Goal: Task Accomplishment & Management: Manage account settings

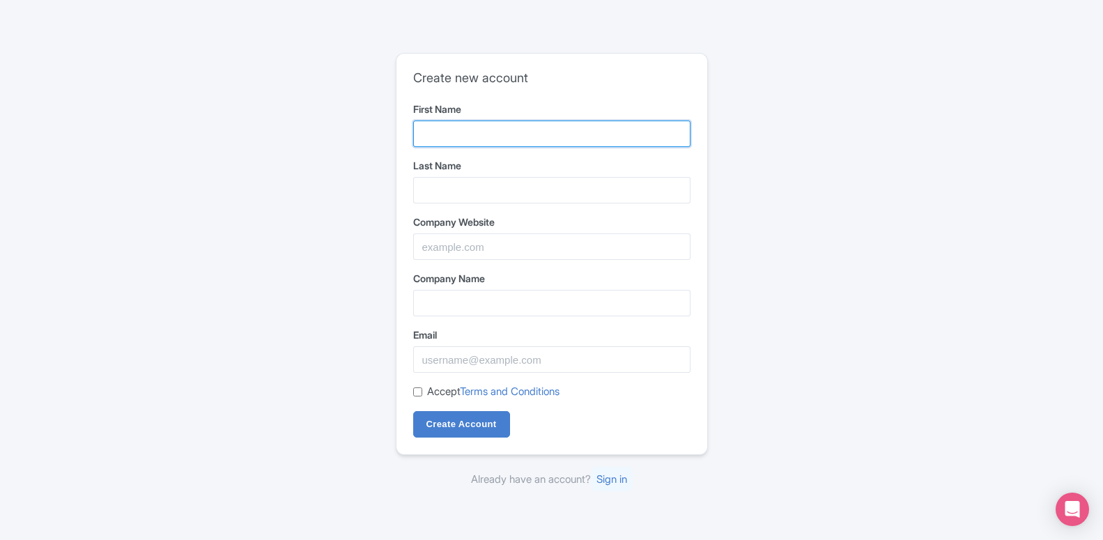
click at [459, 137] on input "First Name" at bounding box center [551, 134] width 277 height 26
type input "interindia"
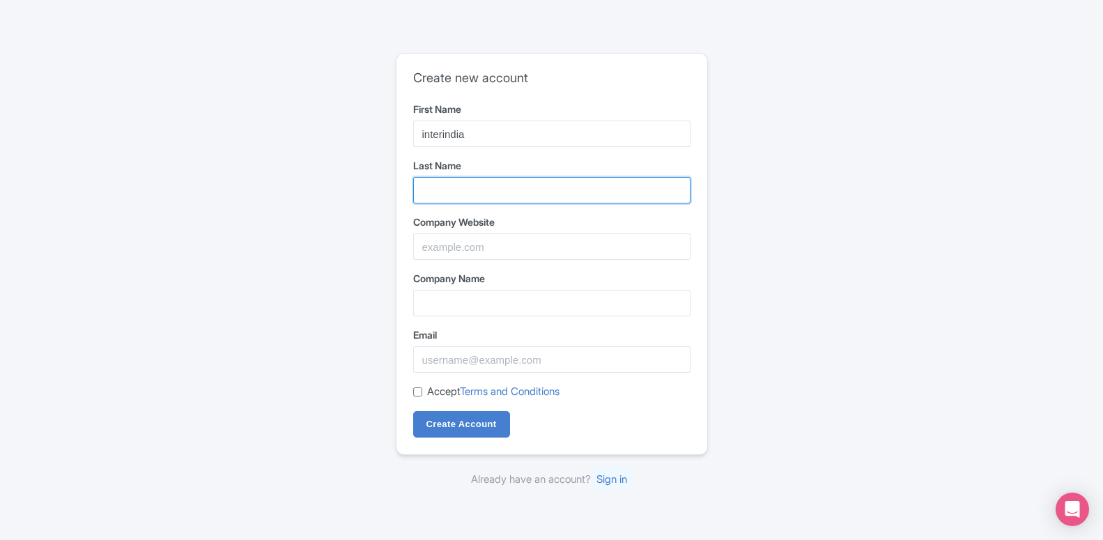
click at [454, 178] on input "Last Name" at bounding box center [551, 190] width 277 height 26
type input "tours"
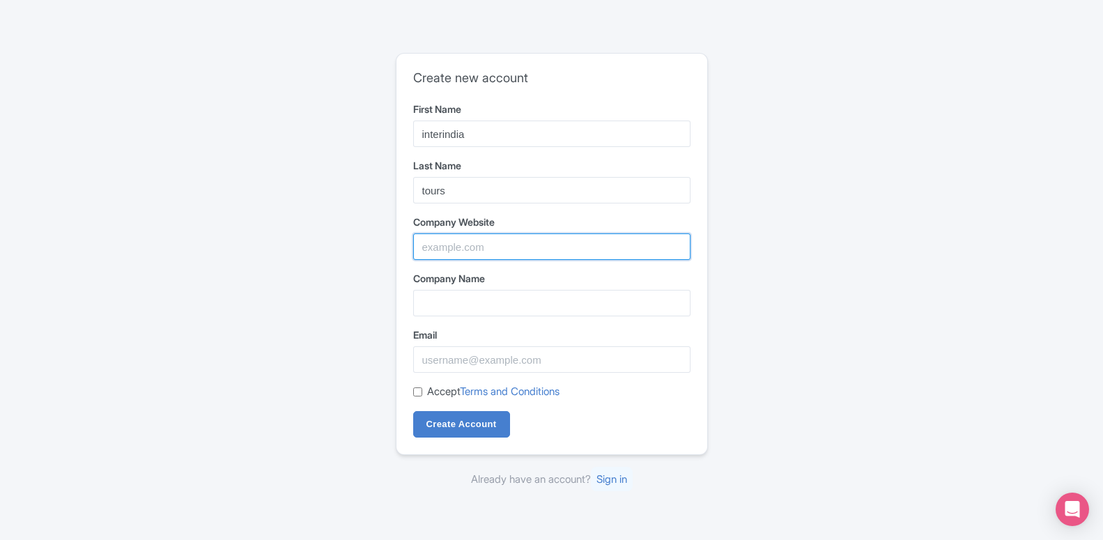
click at [440, 252] on input "Company Website" at bounding box center [551, 246] width 277 height 26
paste input "interindiatours.com"
type input "interindiatours.com"
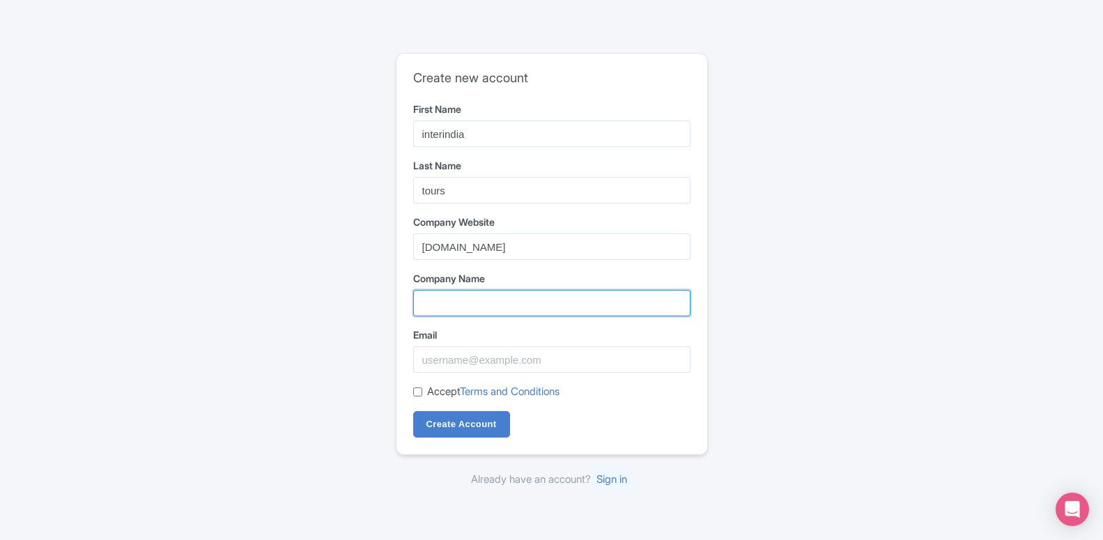
click at [457, 307] on input "Company Name" at bounding box center [551, 303] width 277 height 26
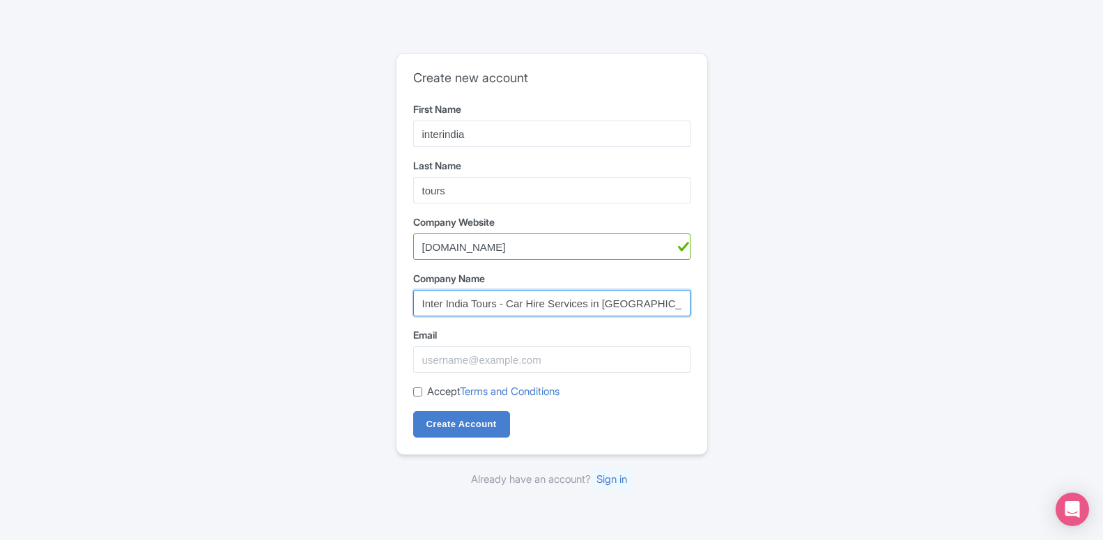
type input "Inter India Tours - Car Hire Services in [GEOGRAPHIC_DATA]"
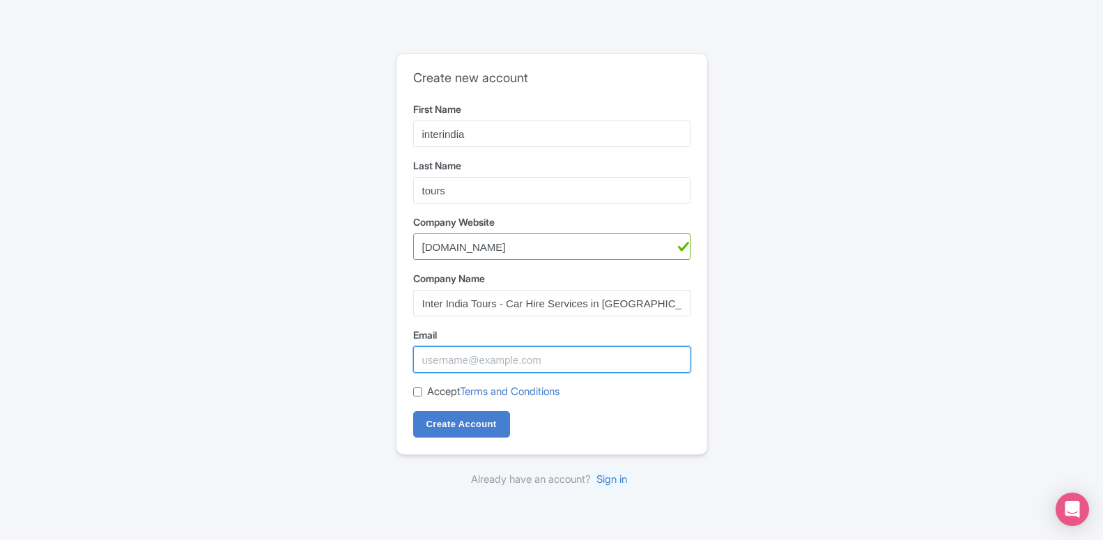
click at [447, 361] on input "Email" at bounding box center [551, 359] width 277 height 26
paste input "raghavrajj@yahoo.com"
type input "raghavrajj@yahoo.com"
click at [420, 394] on input "Accept Terms and Conditions" at bounding box center [417, 391] width 9 height 9
checkbox input "true"
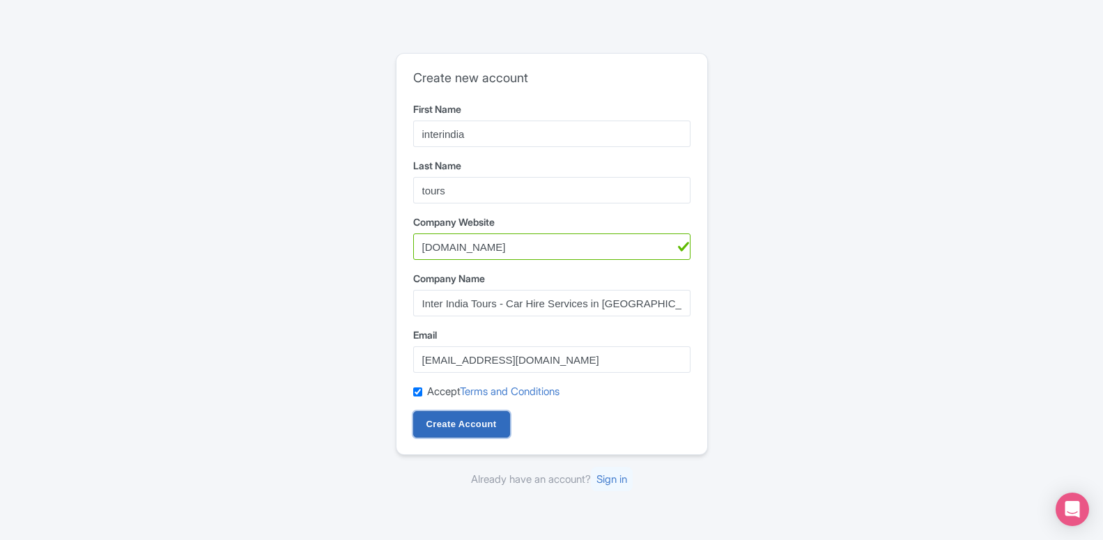
click at [446, 425] on input "Create Account" at bounding box center [461, 424] width 97 height 26
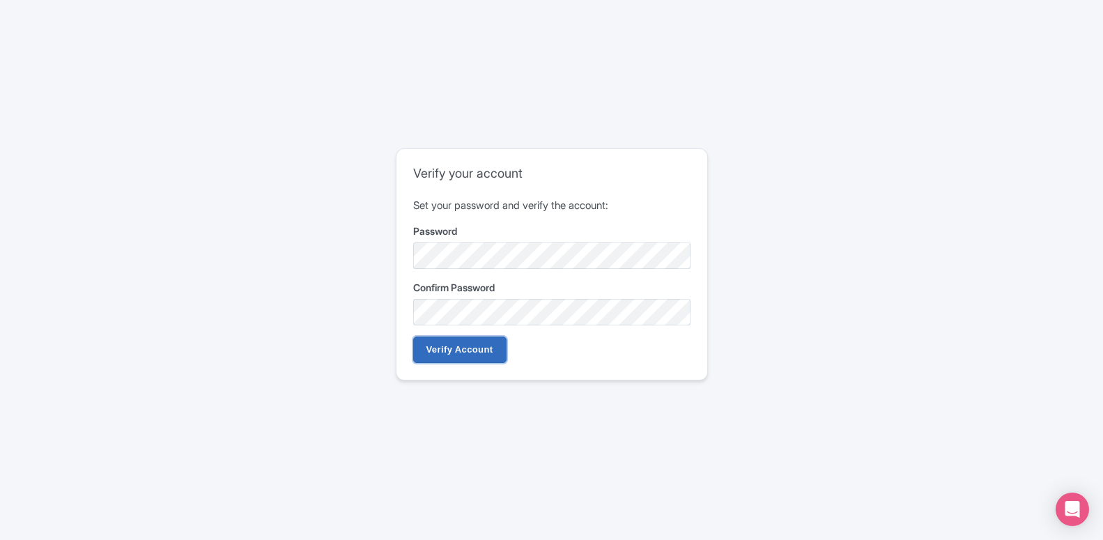
click at [453, 355] on input "Verify Account" at bounding box center [459, 350] width 93 height 26
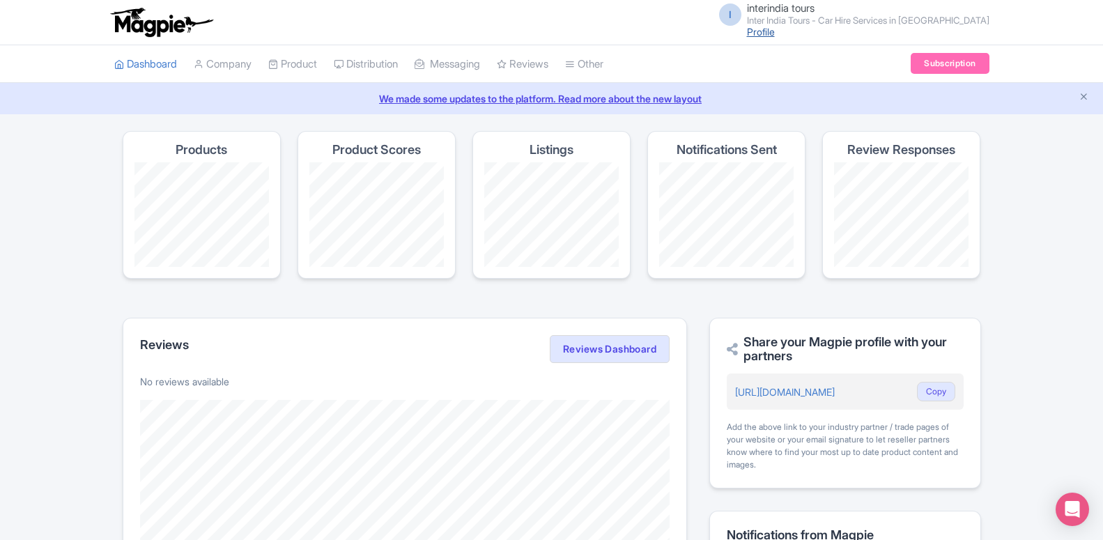
click at [775, 33] on link "Profile" at bounding box center [761, 32] width 28 height 12
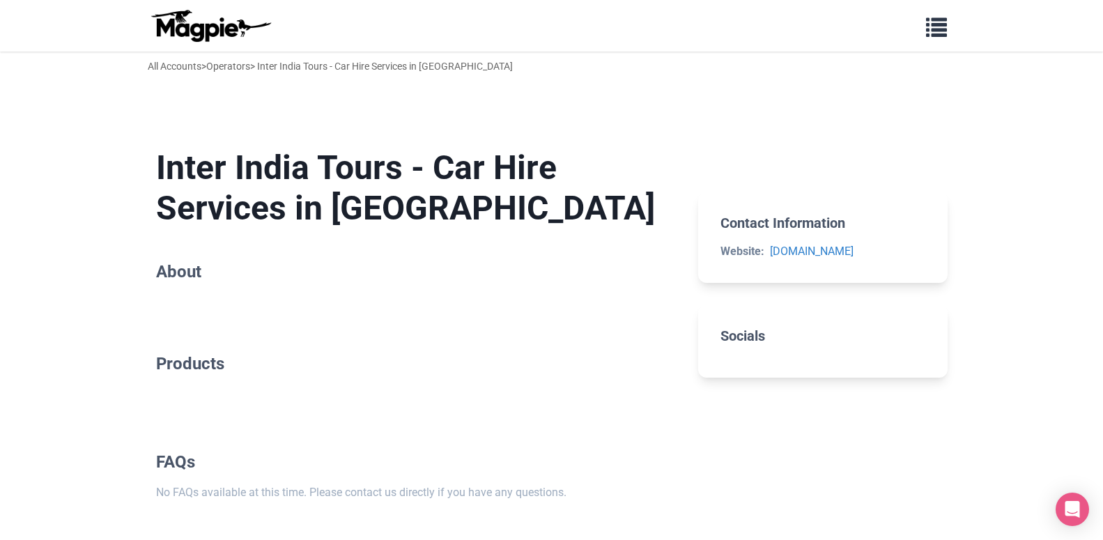
click at [174, 309] on section "Inter India Tours - Car Hire Services in [GEOGRAPHIC_DATA] About" at bounding box center [416, 217] width 521 height 184
click at [931, 35] on span "button" at bounding box center [936, 24] width 21 height 21
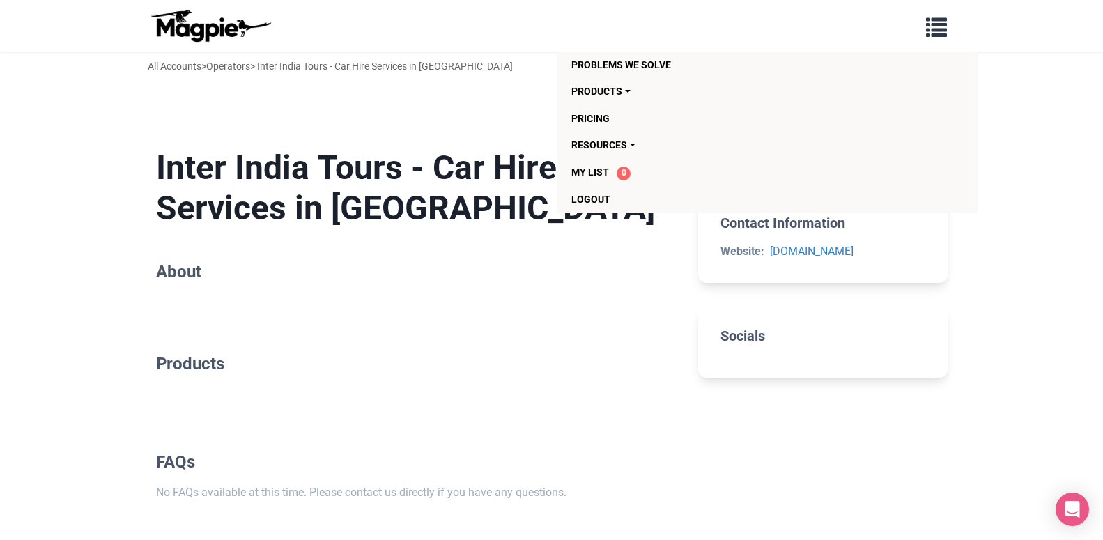
click at [194, 40] on img at bounding box center [210, 25] width 125 height 33
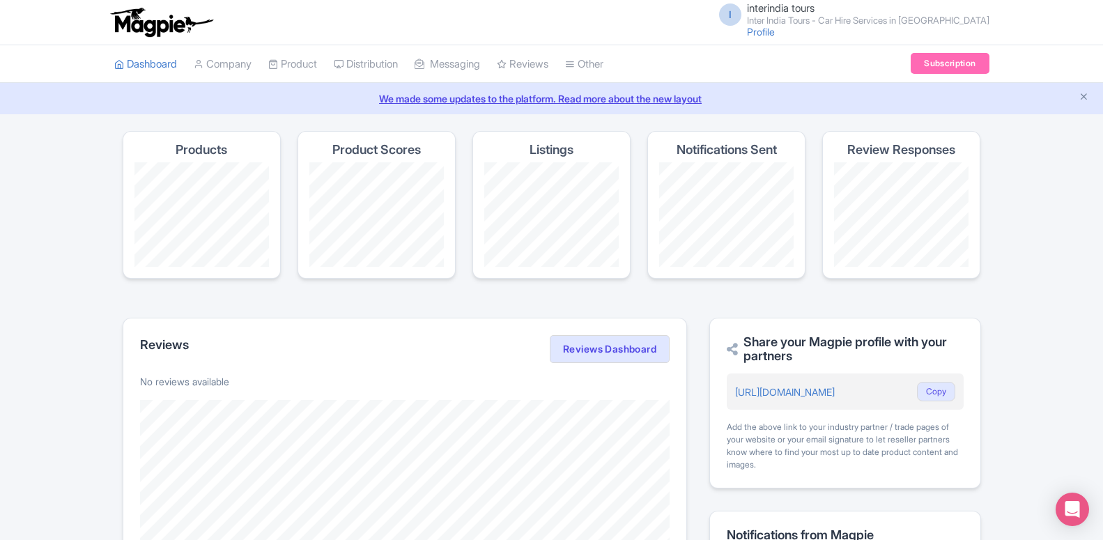
click at [815, 8] on span "interindia tours" at bounding box center [781, 7] width 68 height 13
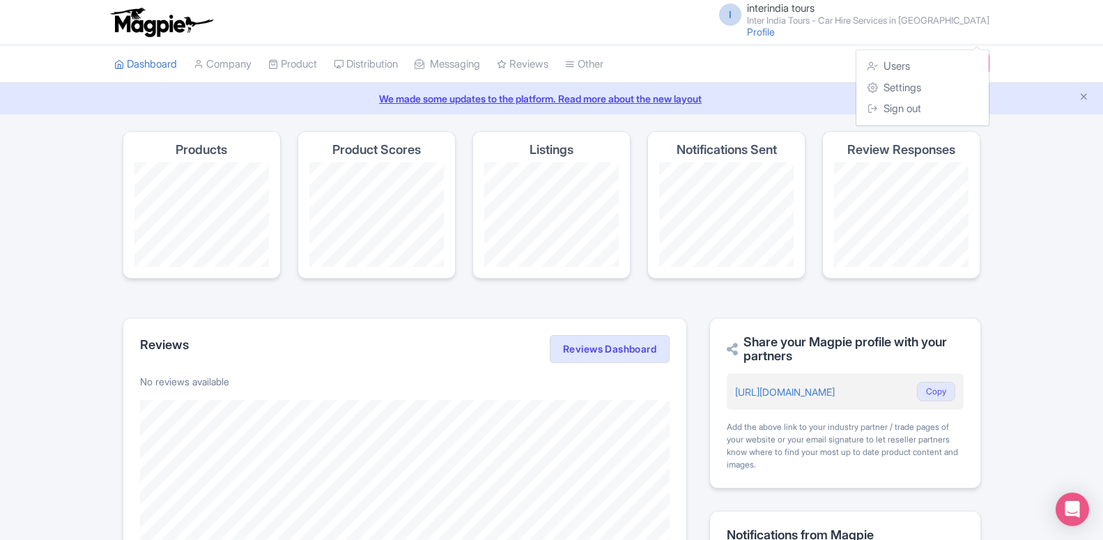
click at [815, 8] on span "interindia tours" at bounding box center [781, 7] width 68 height 13
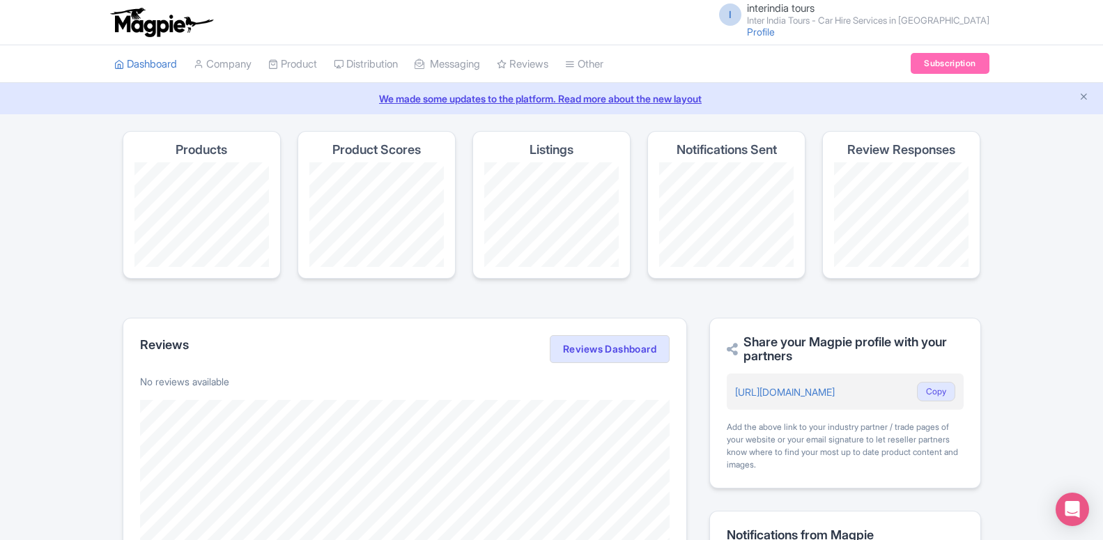
click at [815, 8] on span "interindia tours" at bounding box center [781, 7] width 68 height 13
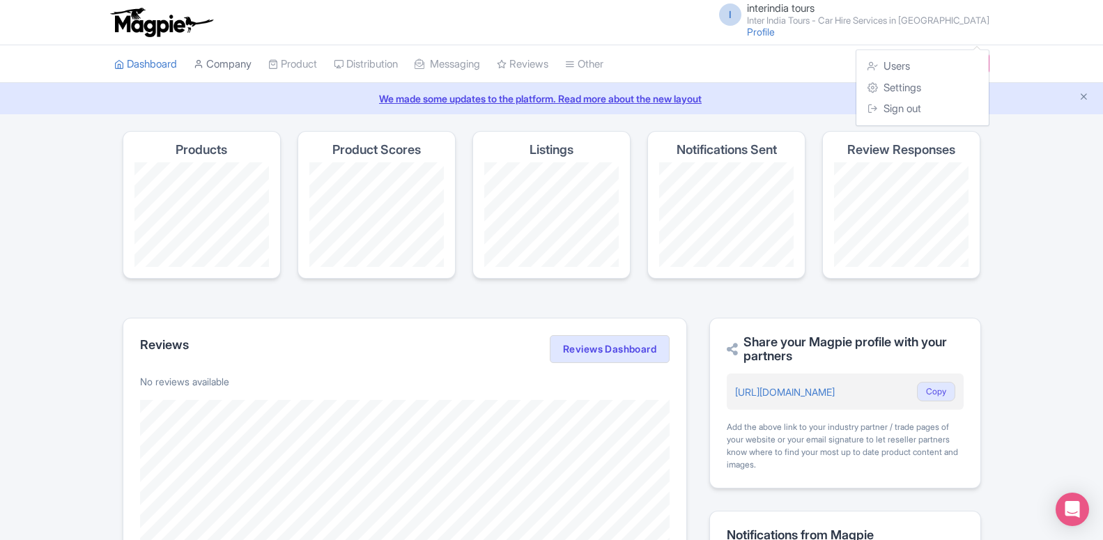
click at [222, 70] on link "Company" at bounding box center [223, 64] width 58 height 38
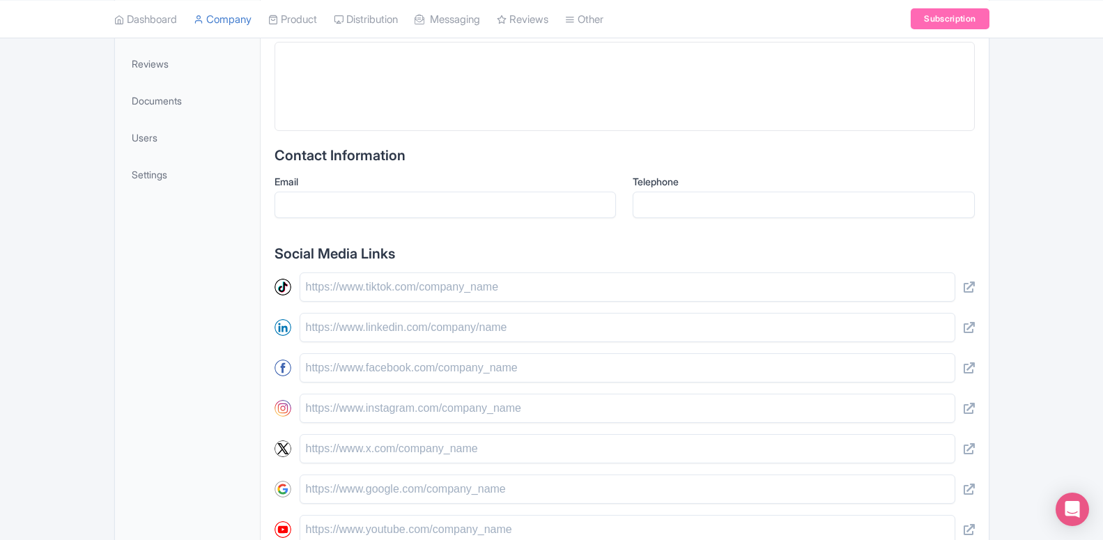
scroll to position [142, 0]
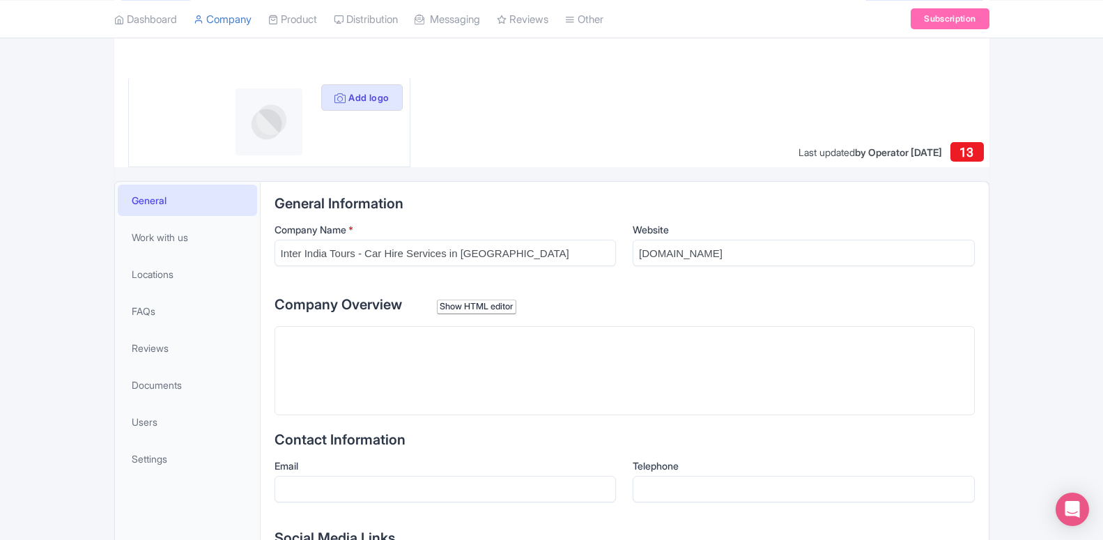
click at [334, 362] on trix-editor at bounding box center [625, 370] width 700 height 89
paste trix-editor "<div>Inter India Tours offering best India tour packages with best Car rental s…"
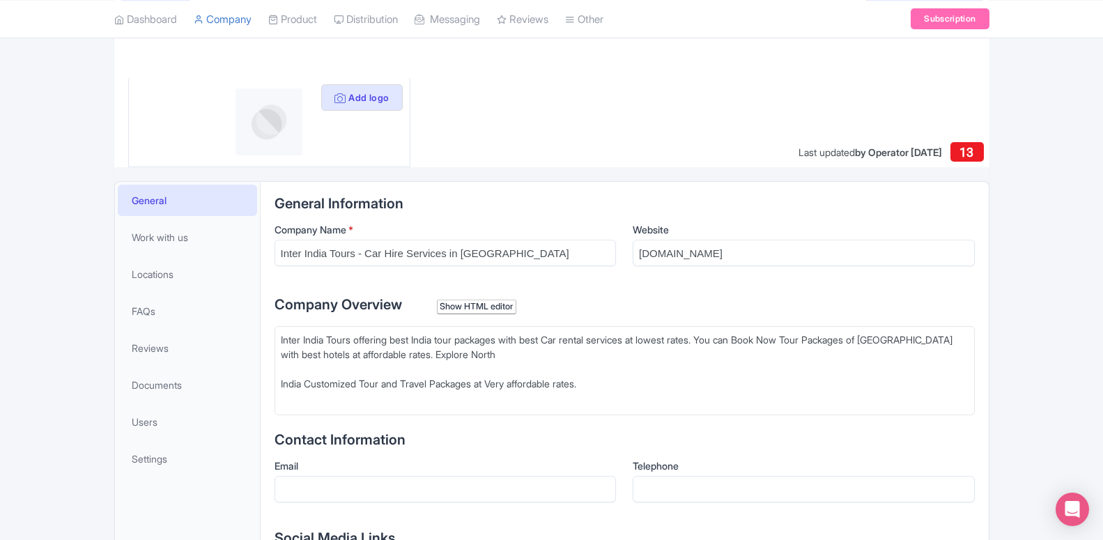
click at [434, 358] on div "Inter India Tours offering best India tour packages with best Car rental servic…" at bounding box center [625, 361] width 688 height 59
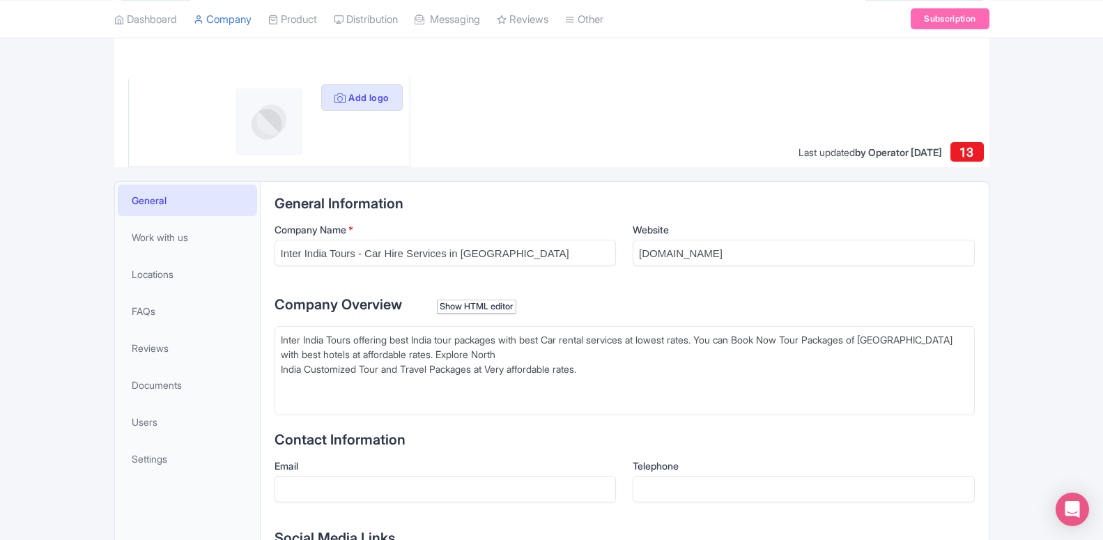
type trix-editor "<div>Inter India Tours offering best India tour packages with best Car rental s…"
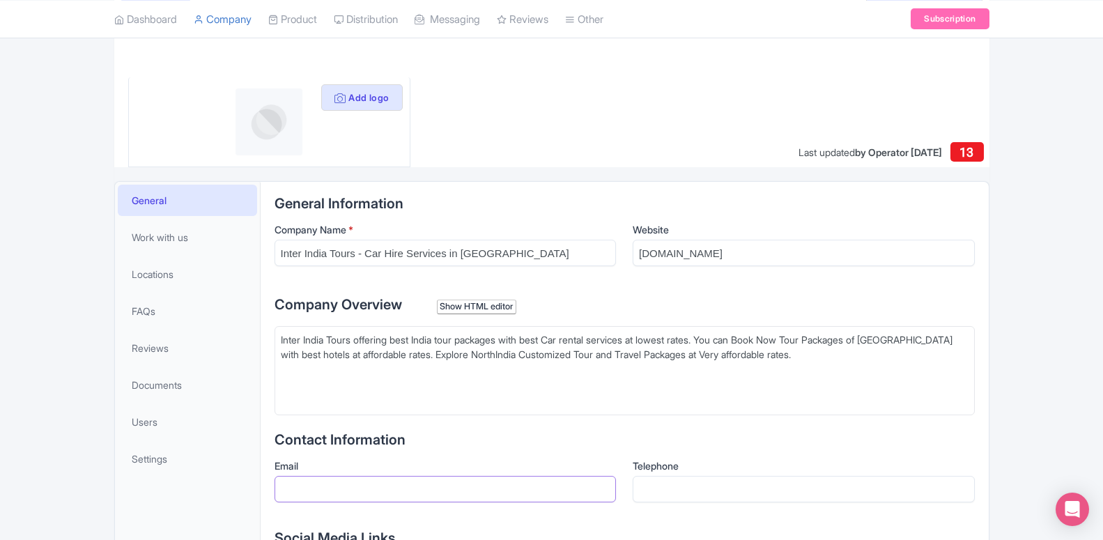
click at [322, 486] on input "Email" at bounding box center [446, 489] width 342 height 26
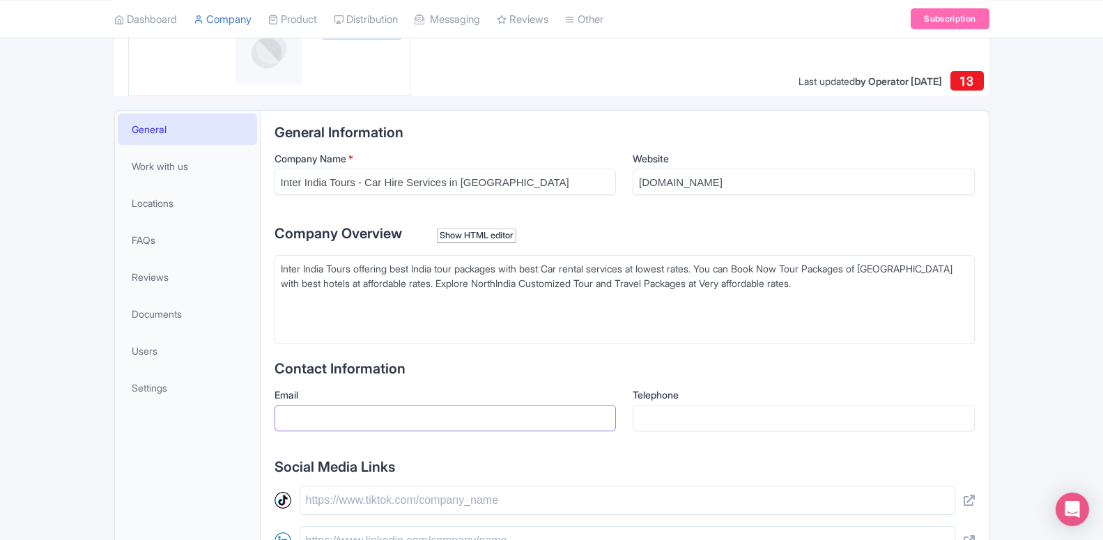
scroll to position [284, 0]
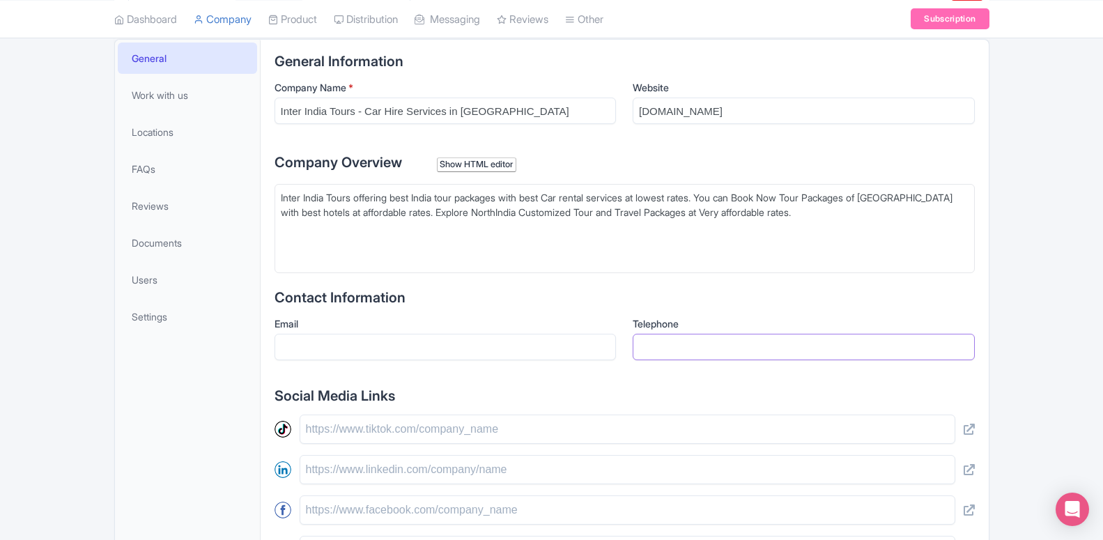
click at [680, 344] on input "Telephone" at bounding box center [804, 347] width 342 height 26
click at [405, 341] on input "Email" at bounding box center [446, 347] width 342 height 26
click at [661, 346] on input "Telephone" at bounding box center [804, 347] width 342 height 26
paste input "9810361862"
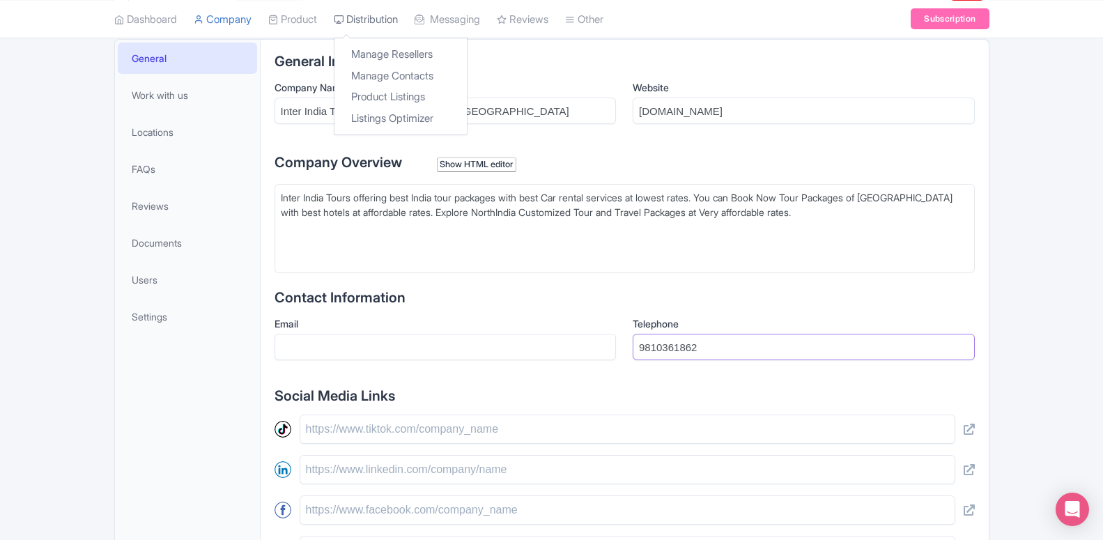
type input "9810361862"
click at [314, 343] on input "Email" at bounding box center [446, 347] width 342 height 26
paste input "[EMAIL_ADDRESS][DOMAIN_NAME]"
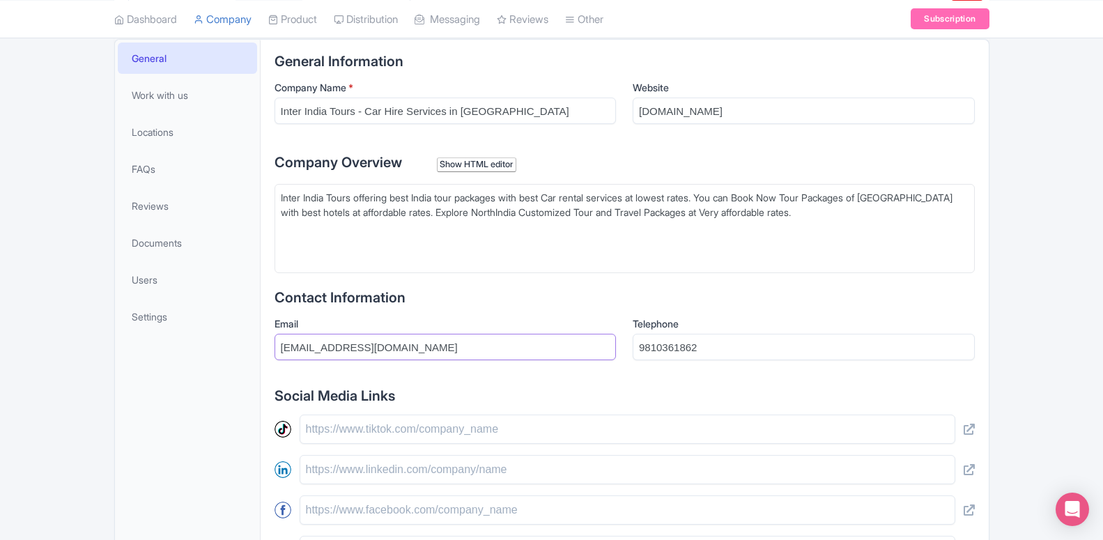
type input "[EMAIL_ADDRESS][DOMAIN_NAME]"
click at [355, 435] on input "text" at bounding box center [628, 429] width 656 height 29
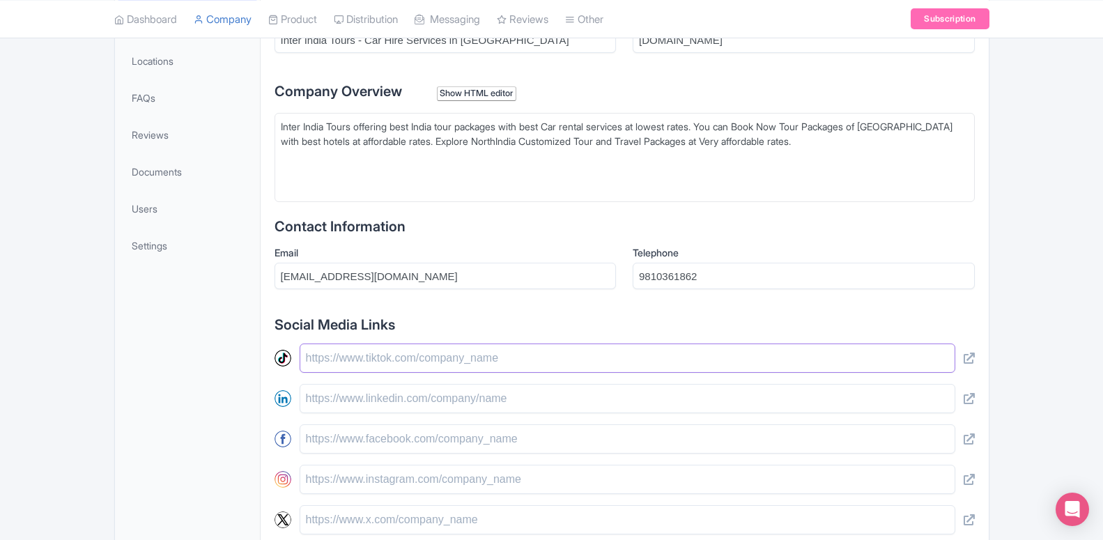
scroll to position [498, 0]
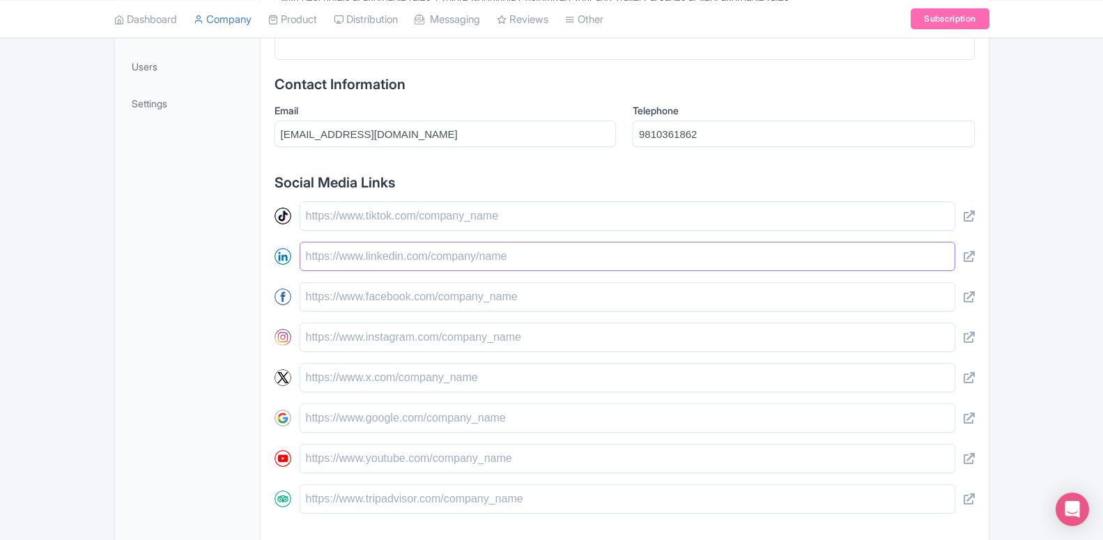
click at [352, 262] on input "text" at bounding box center [628, 256] width 656 height 29
paste input "[URL][DOMAIN_NAME]"
type input "[URL][DOMAIN_NAME]"
click at [363, 300] on input "text" at bounding box center [628, 296] width 656 height 29
paste input "https://www.facebook.com/interindiatours"
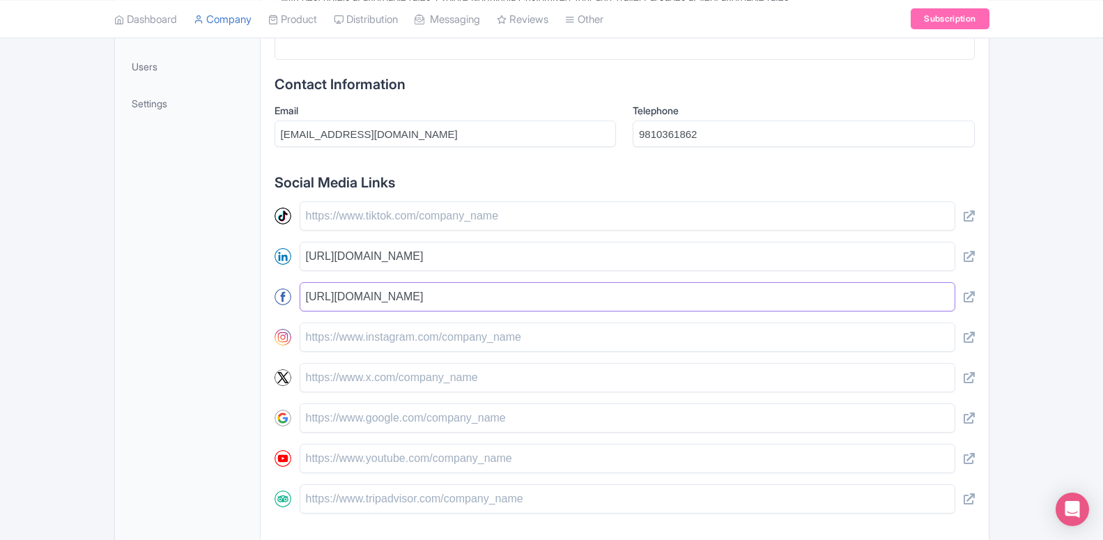
type input "https://www.facebook.com/interindiatours"
click at [392, 383] on input "text" at bounding box center [628, 377] width 656 height 29
paste input "https://x.com/INTERINDIATOURS"
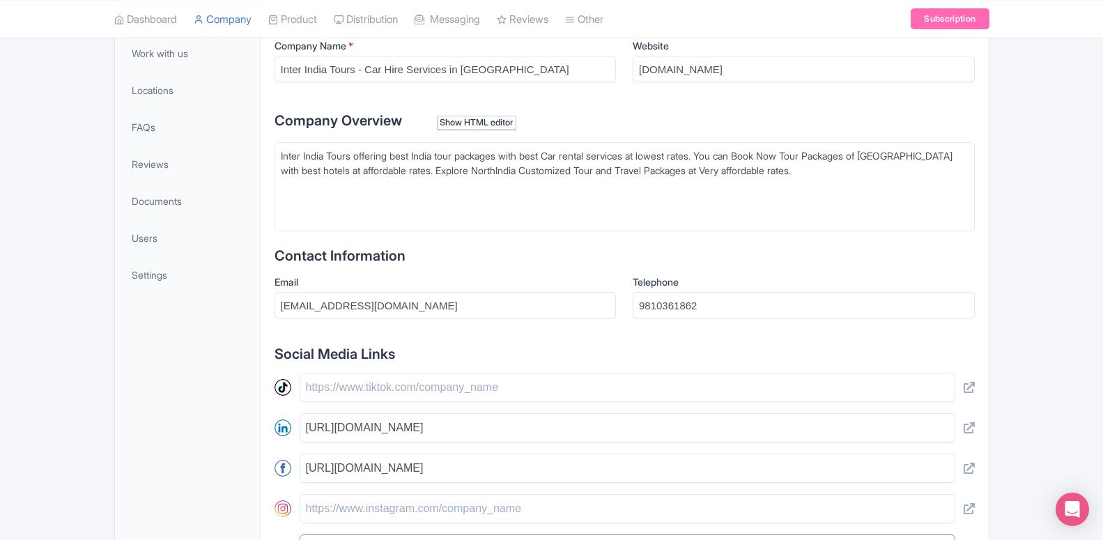
scroll to position [184, 0]
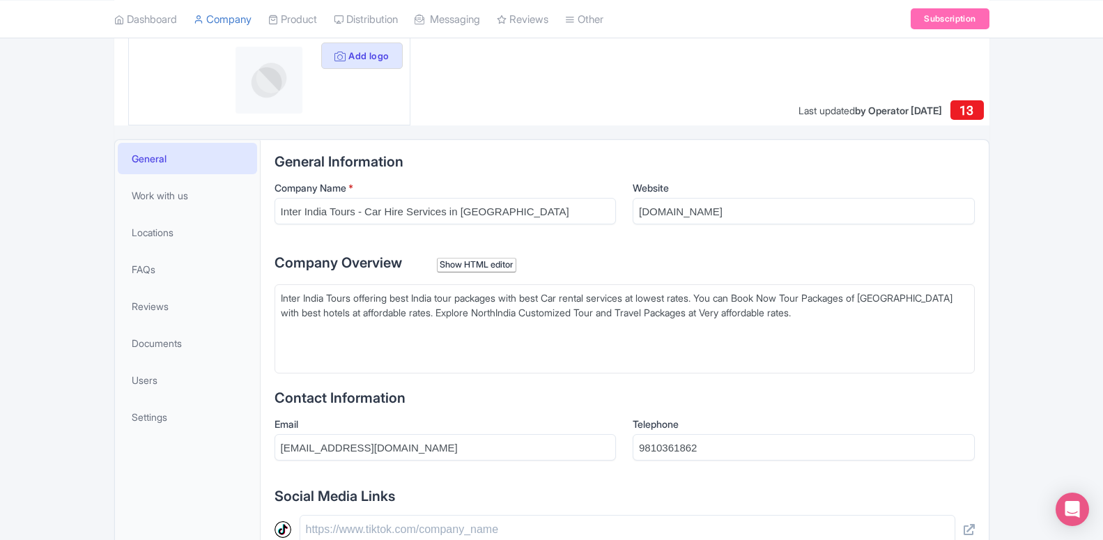
type input "https://x.com/INTERINDIATOURS"
click at [469, 268] on div "Show HTML editor" at bounding box center [477, 265] width 80 height 15
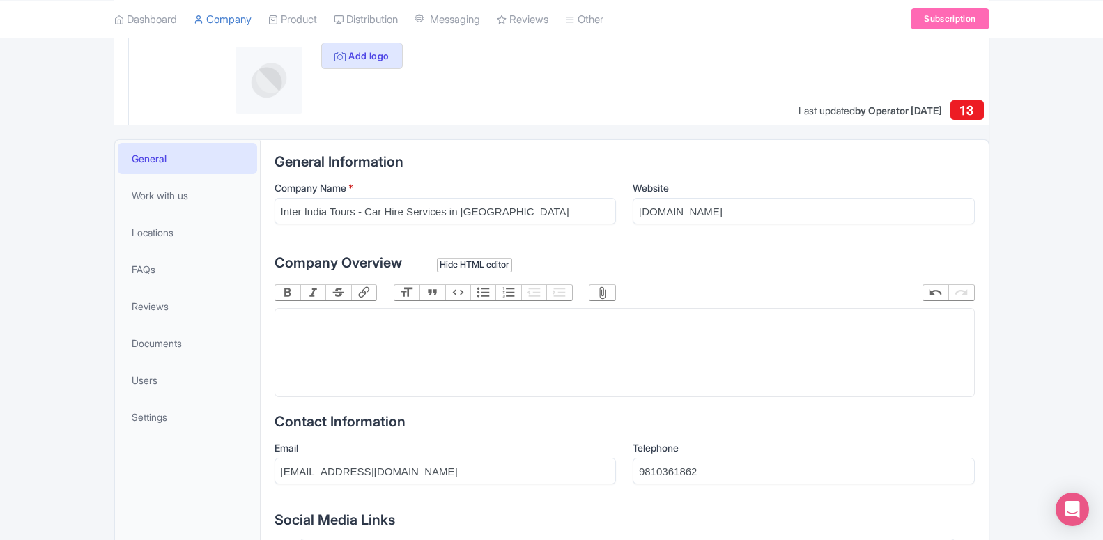
click at [405, 334] on trix-editor at bounding box center [625, 352] width 700 height 89
paste trix-editor "<div>Inter India Tours offering best India tour packages with best Car rental s…"
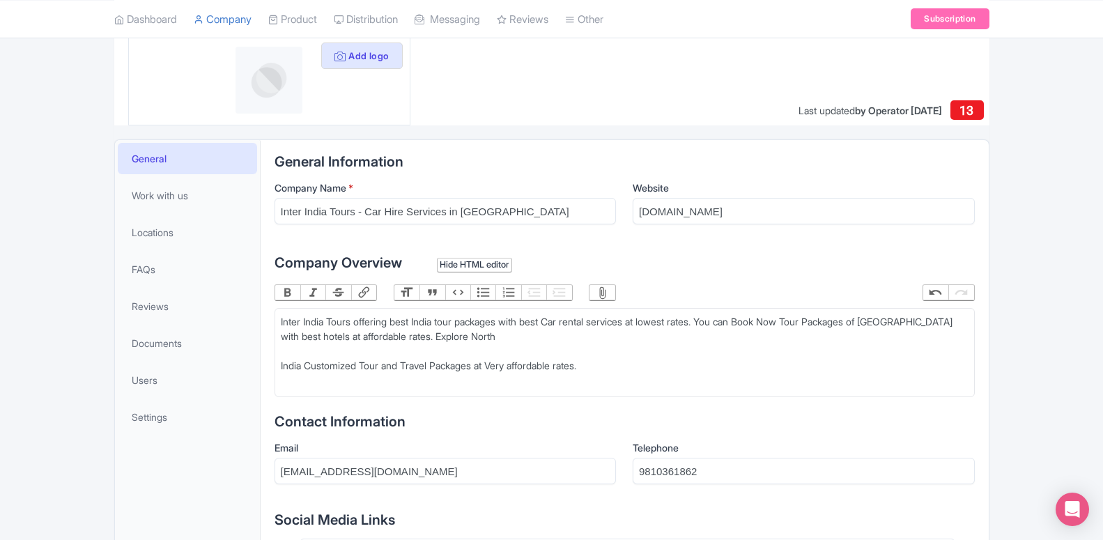
click at [437, 337] on div "Inter India Tours offering best India tour packages with best Car rental servic…" at bounding box center [625, 343] width 688 height 59
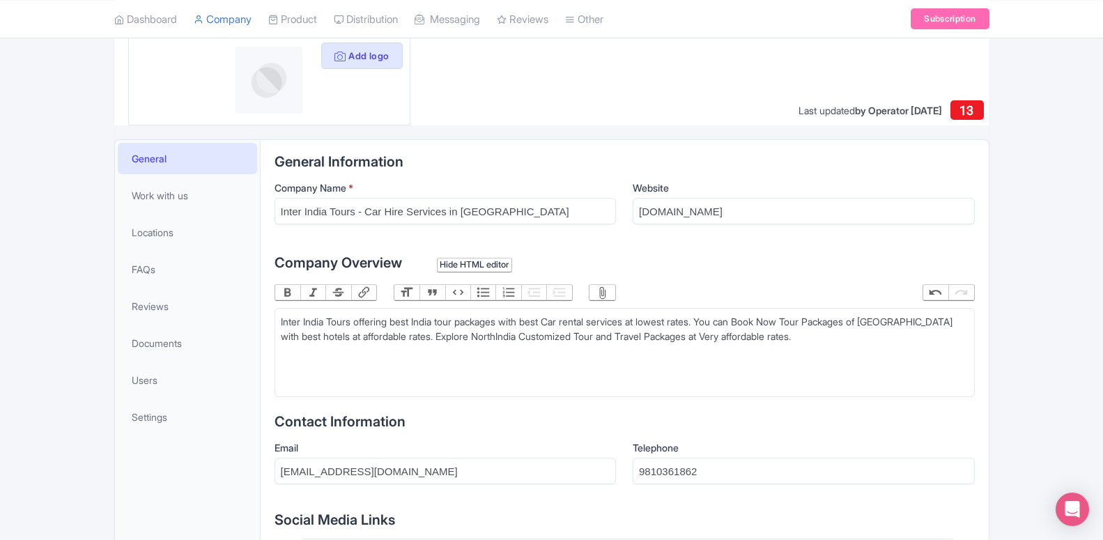
click at [619, 323] on div "Inter India Tours offering best India tour packages with best Car rental servic…" at bounding box center [625, 328] width 688 height 29
type trix-editor "<div>Inter India Tours offering best India tour packages with best Car rental s…"
drag, startPoint x: 538, startPoint y: 323, endPoint x: 668, endPoint y: 323, distance: 130.3
click at [668, 323] on div "Inter India Tours offering best India tour packages with best Car rental servic…" at bounding box center [625, 336] width 688 height 44
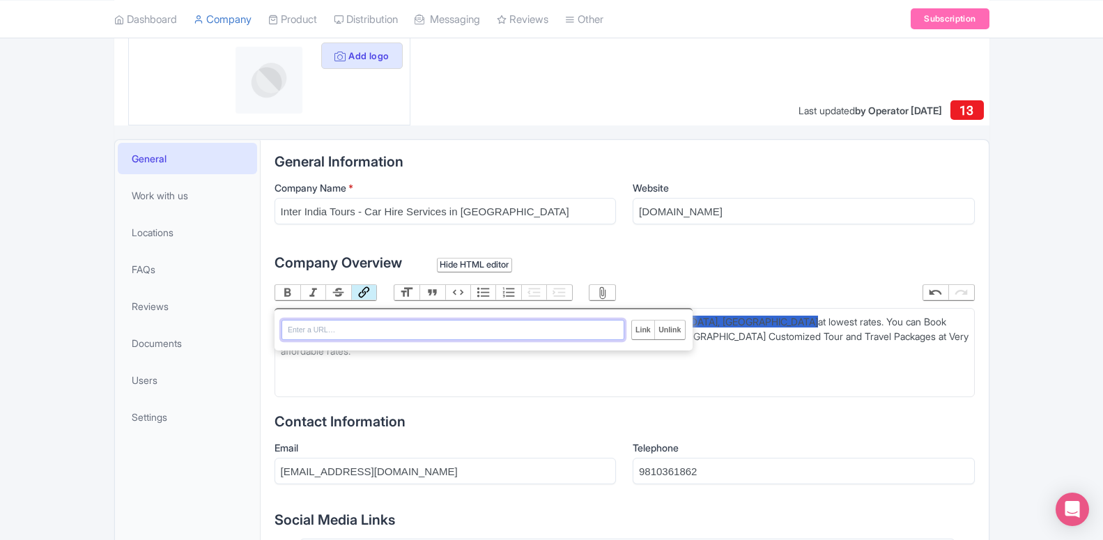
click at [367, 292] on button "Link" at bounding box center [363, 292] width 25 height 15
paste input "https://www.interindiatours.com/car-coaches"
type input "https://www.interindiatours.com/car-coaches"
click at [637, 332] on input "Link" at bounding box center [643, 330] width 22 height 18
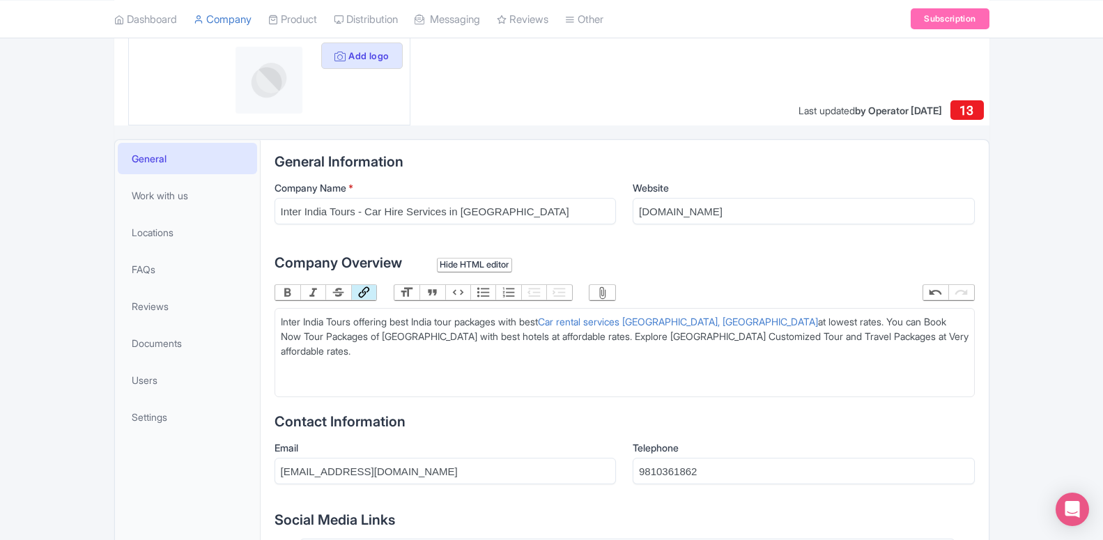
click at [636, 360] on trix-editor "Inter India Tours offering best India tour packages with best Car rental servic…" at bounding box center [625, 352] width 700 height 89
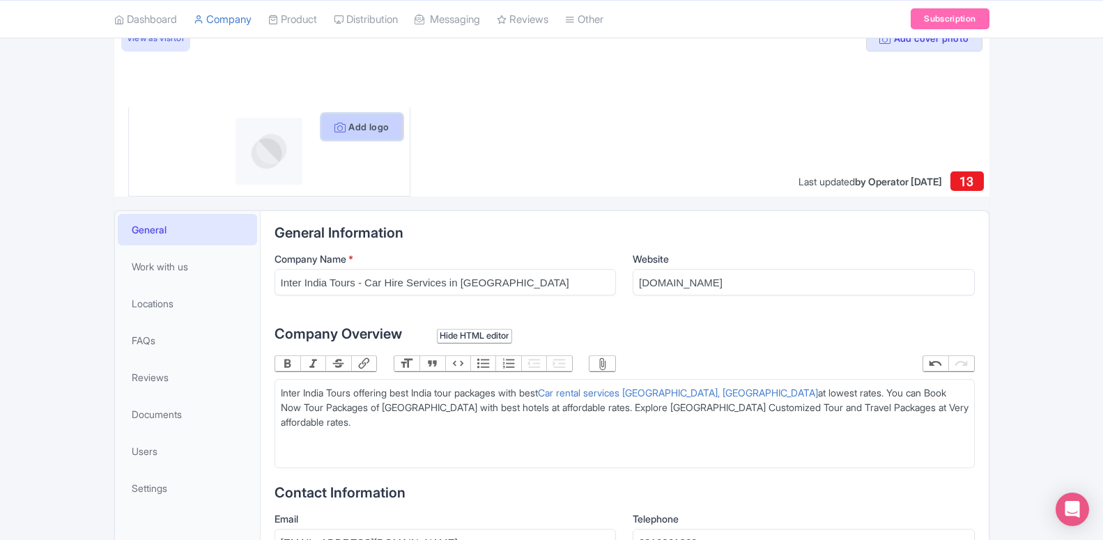
click at [350, 130] on button "Add logo" at bounding box center [362, 127] width 82 height 26
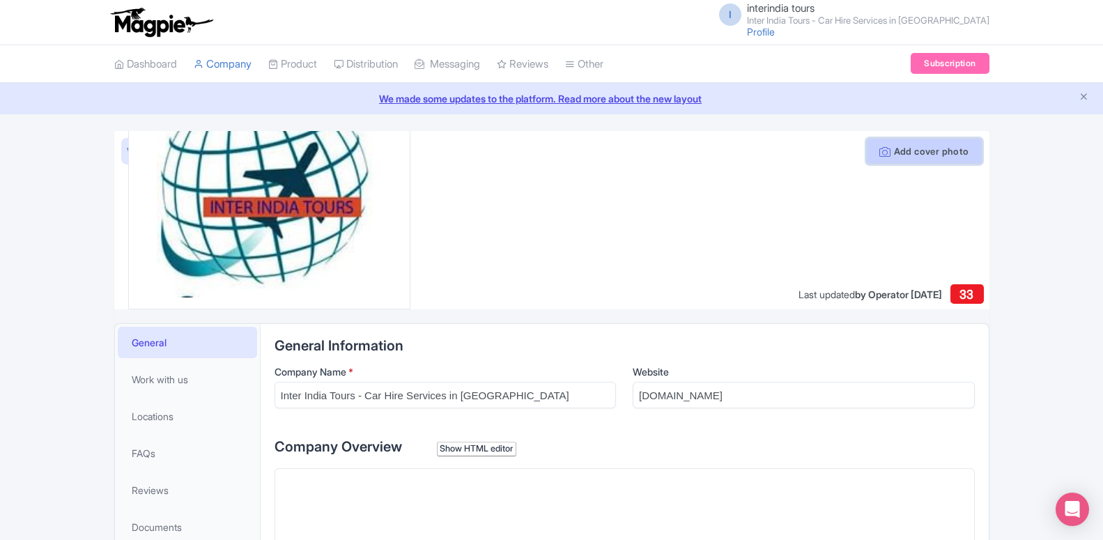
click at [926, 153] on button "Add cover photo" at bounding box center [924, 151] width 116 height 26
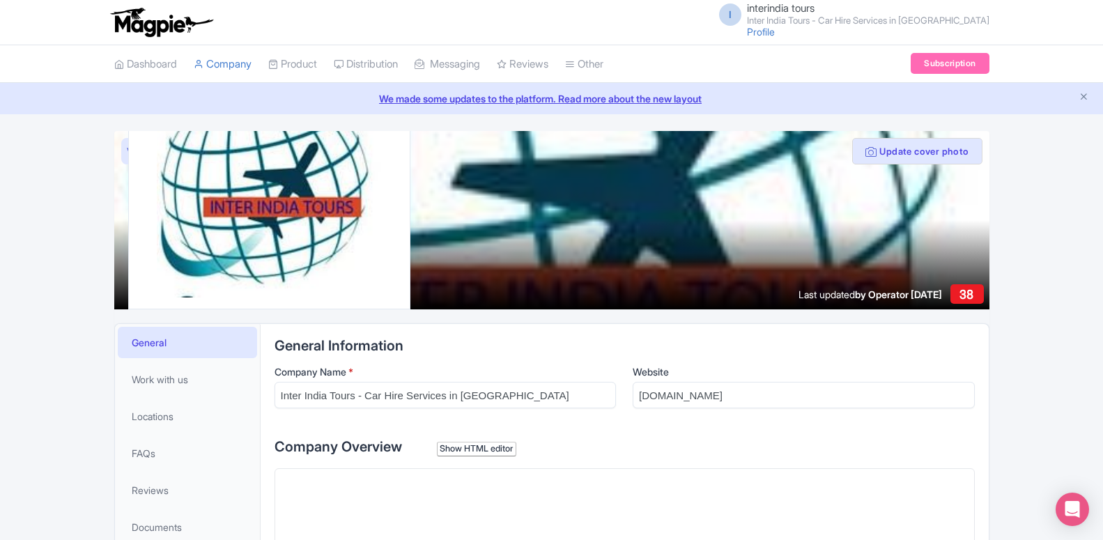
scroll to position [355, 0]
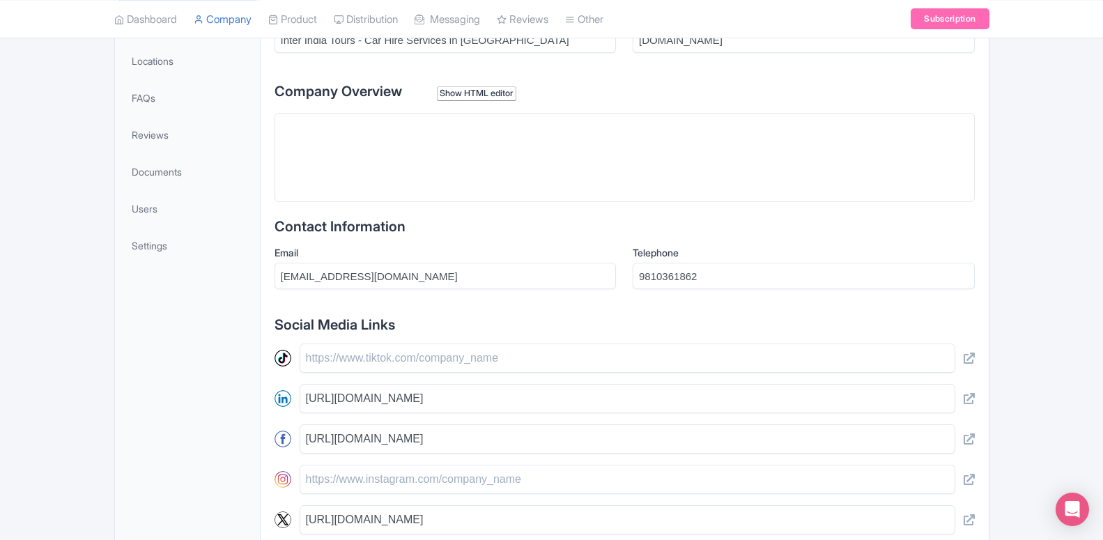
click at [382, 153] on trix-editor at bounding box center [625, 157] width 700 height 89
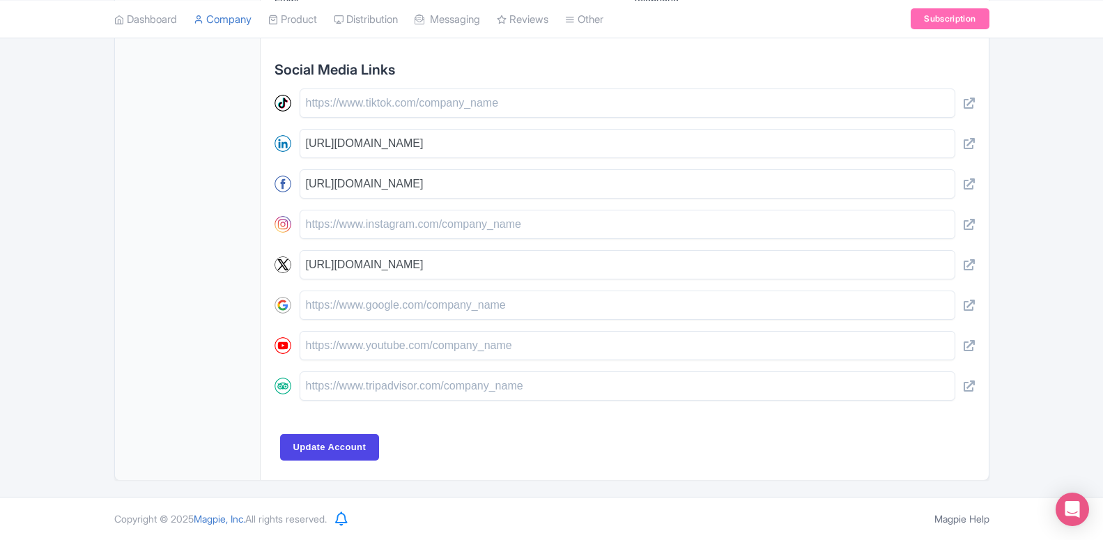
scroll to position [184, 0]
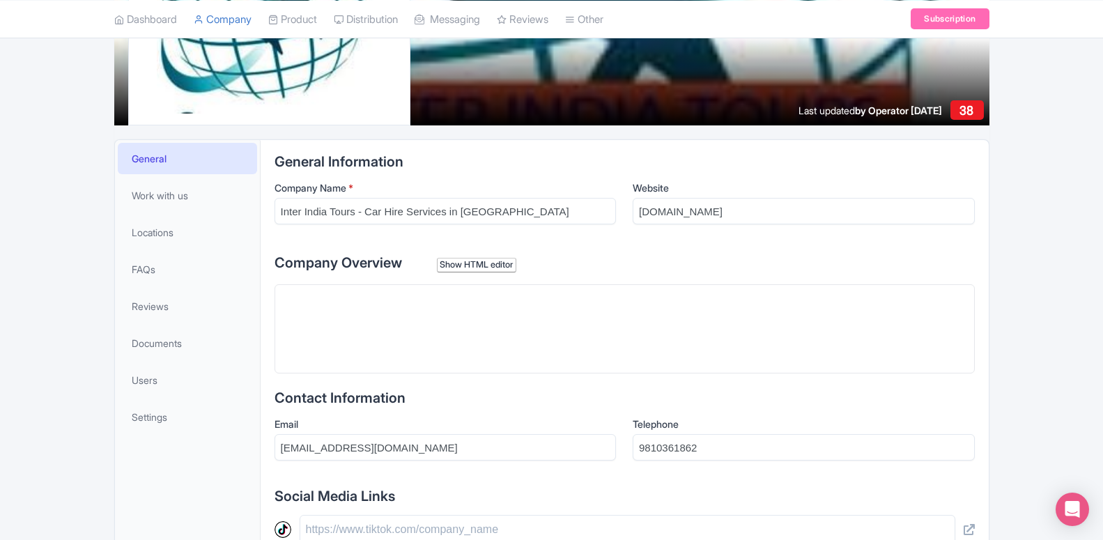
click at [395, 326] on trix-editor at bounding box center [625, 328] width 700 height 89
click at [461, 265] on div "Show HTML editor" at bounding box center [477, 265] width 80 height 15
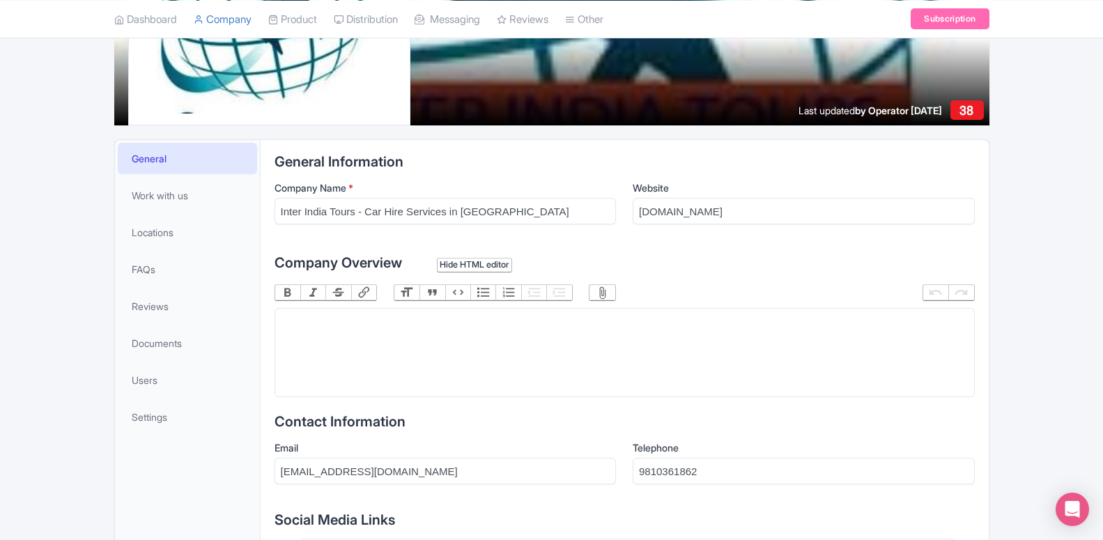
click at [331, 346] on trix-editor at bounding box center [625, 352] width 700 height 89
paste trix-editor "<div>Inter India Tours offering best India tour packages with best Car rental s…"
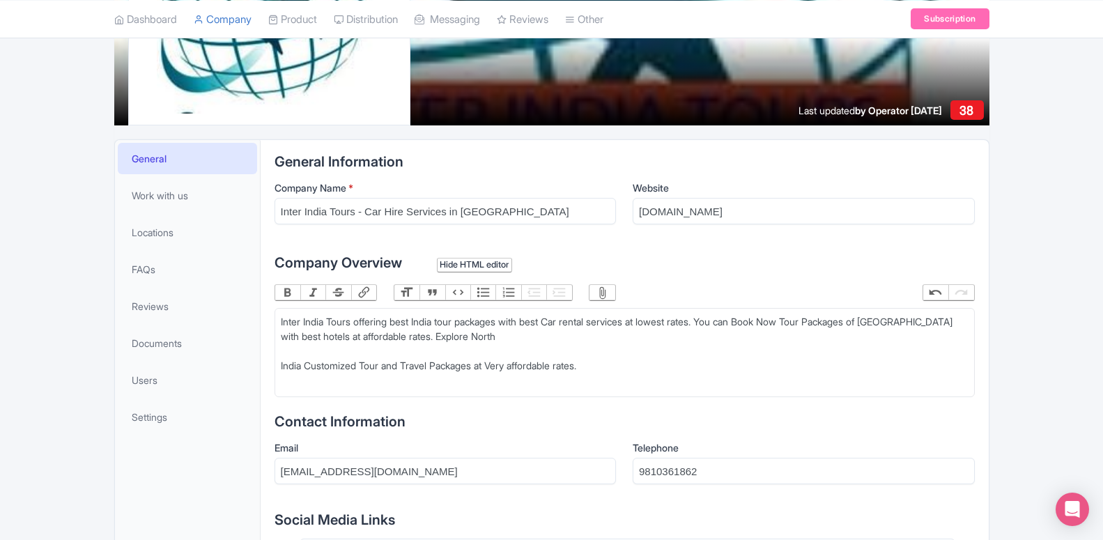
click at [423, 334] on div "Inter India Tours offering best India tour packages with best Car rental servic…" at bounding box center [625, 343] width 688 height 59
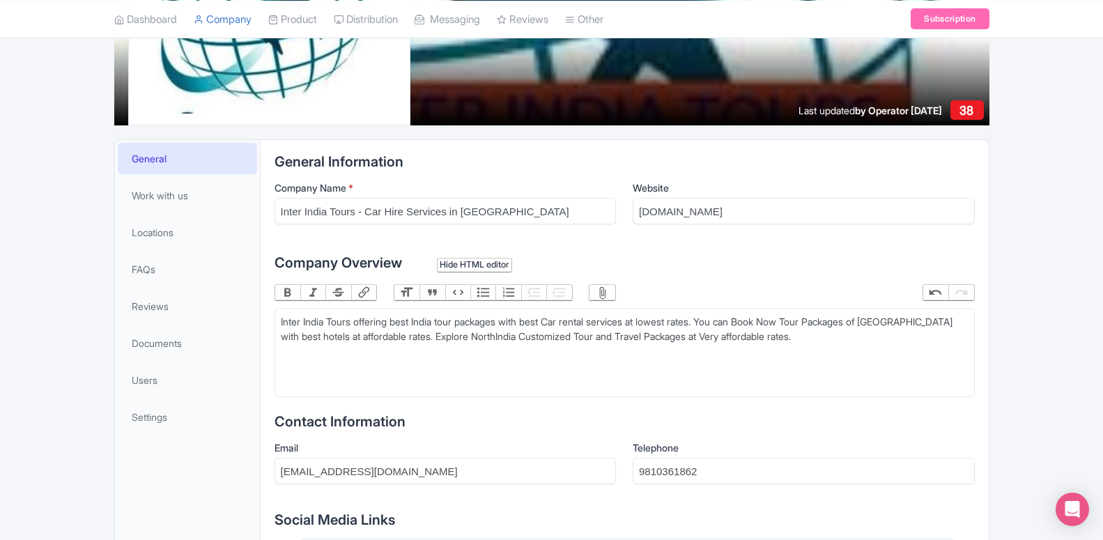
click at [617, 319] on div "Inter India Tours offering best India tour packages with best Car rental servic…" at bounding box center [625, 328] width 688 height 29
type trix-editor "<div>Inter India Tours offering best India tour packages with best Car rental s…"
drag, startPoint x: 537, startPoint y: 325, endPoint x: 553, endPoint y: 330, distance: 17.0
click at [538, 325] on div "Inter India Tours offering best India tour packages with best Car rental servic…" at bounding box center [625, 336] width 688 height 44
click at [677, 323] on div "Inter India Tours offering best India tour packages with best Car rental servic…" at bounding box center [625, 336] width 688 height 44
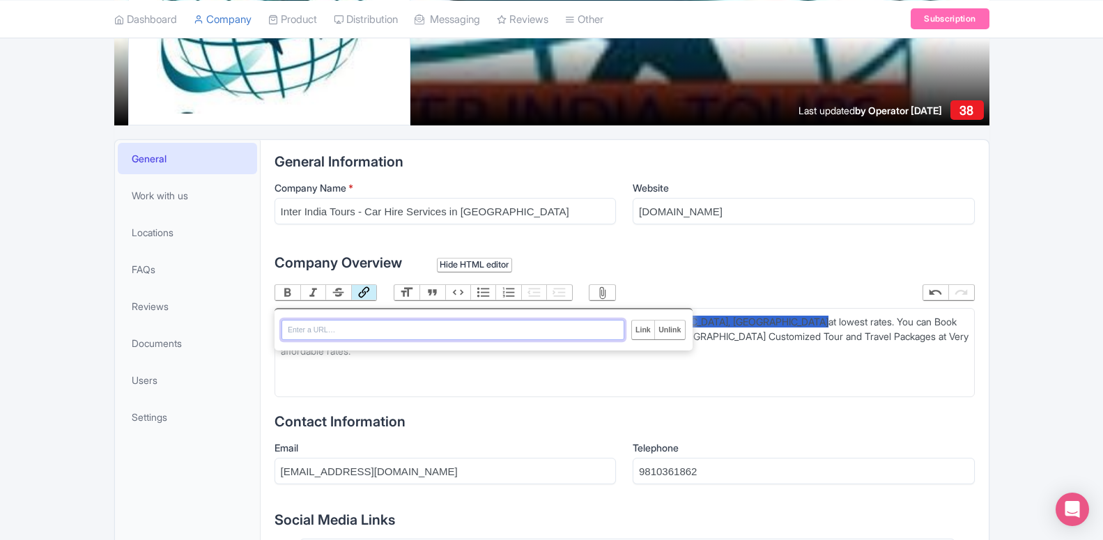
click at [367, 294] on button "Link" at bounding box center [363, 292] width 25 height 15
paste input "https://www.interindiatours.com/car-coaches"
type input "https://www.interindiatours.com/car-coaches"
click at [635, 331] on input "Link" at bounding box center [643, 330] width 22 height 18
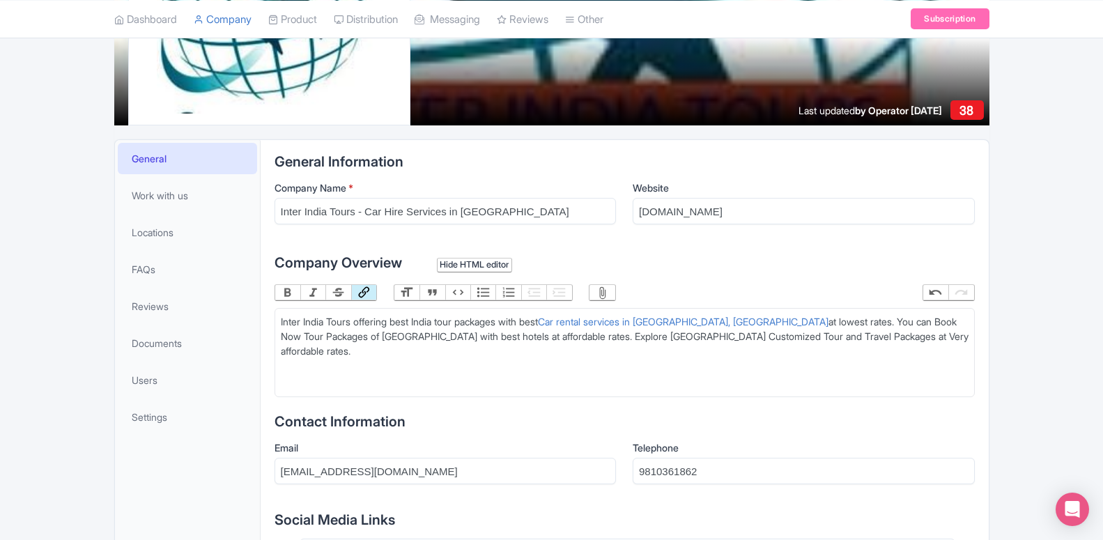
click at [915, 376] on trix-editor "Inter India Tours offering best India tour packages with best Car rental servic…" at bounding box center [625, 352] width 700 height 89
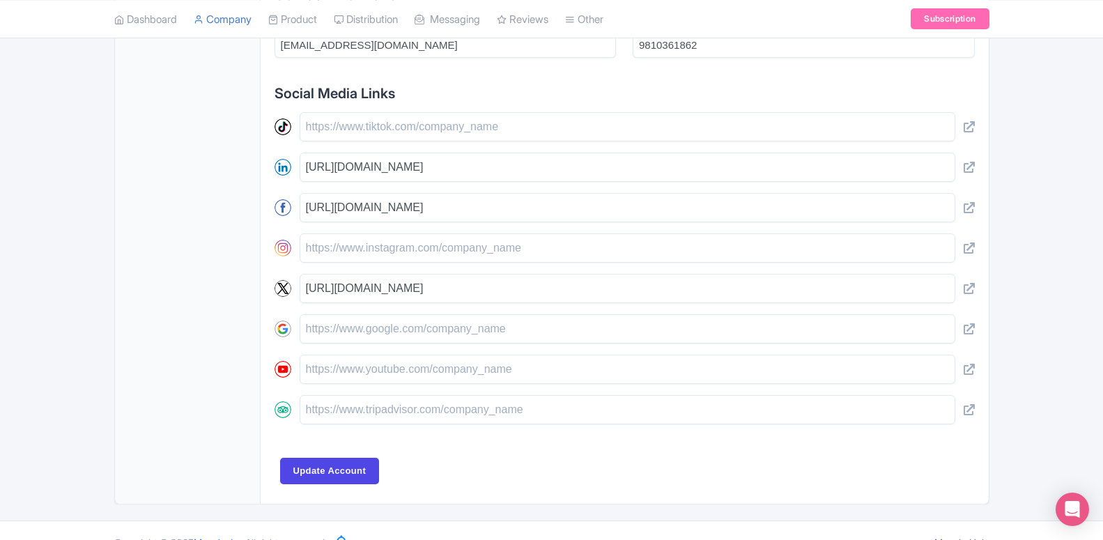
scroll to position [634, 0]
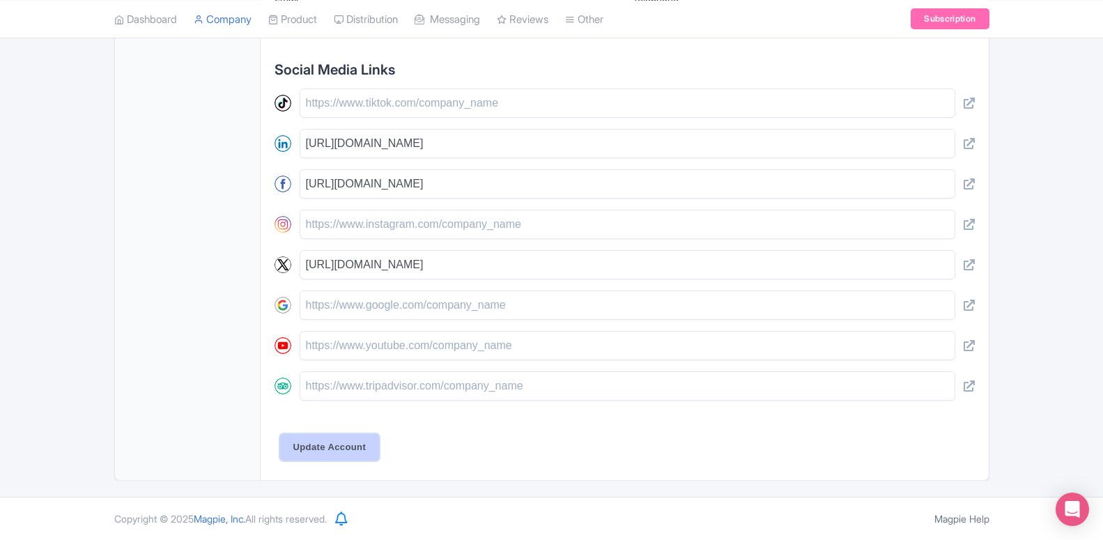
click at [306, 449] on input "Update Account" at bounding box center [330, 447] width 100 height 26
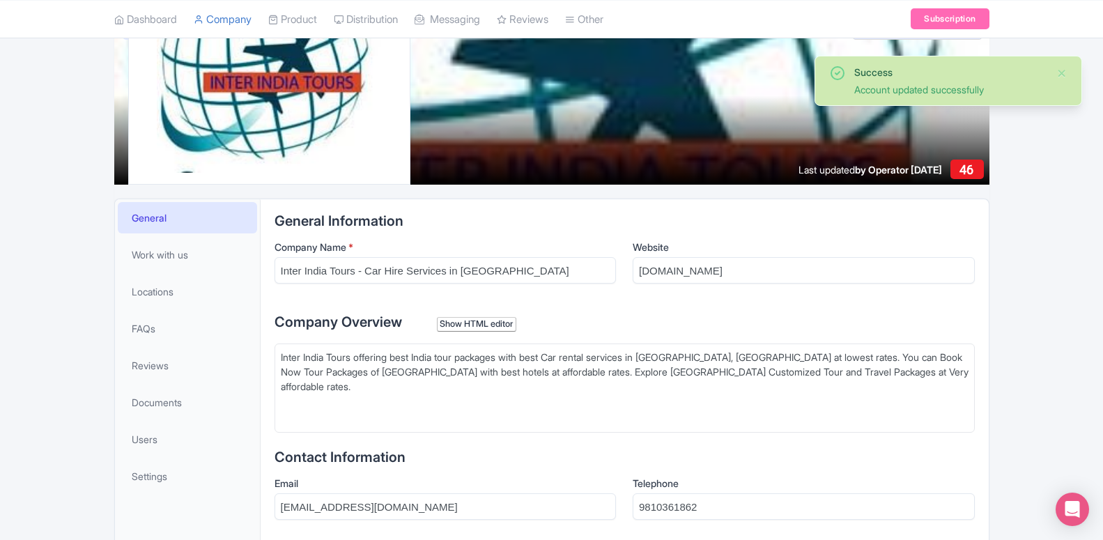
scroll to position [125, 0]
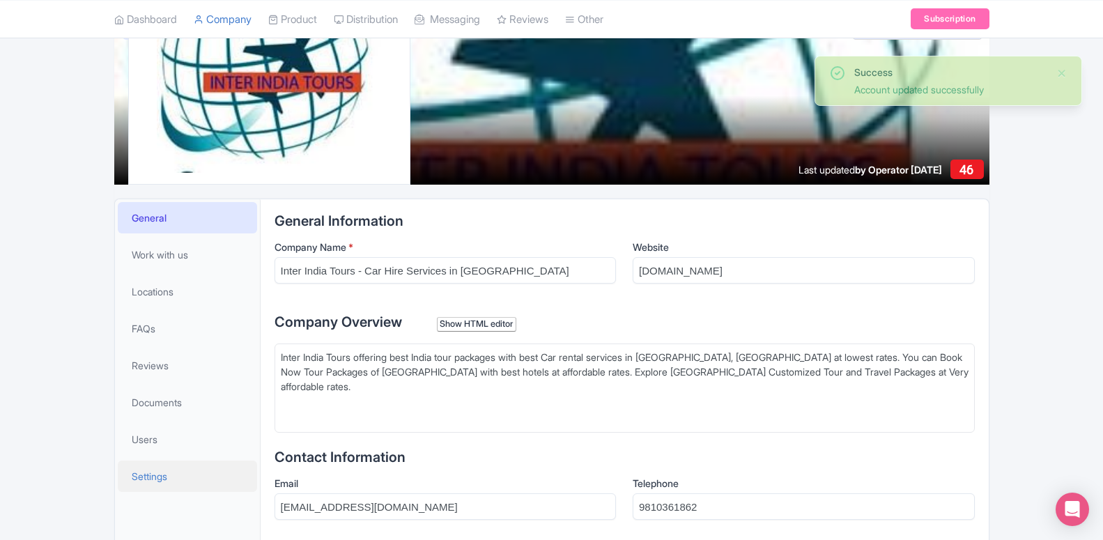
click at [148, 475] on span "Settings" at bounding box center [150, 476] width 36 height 15
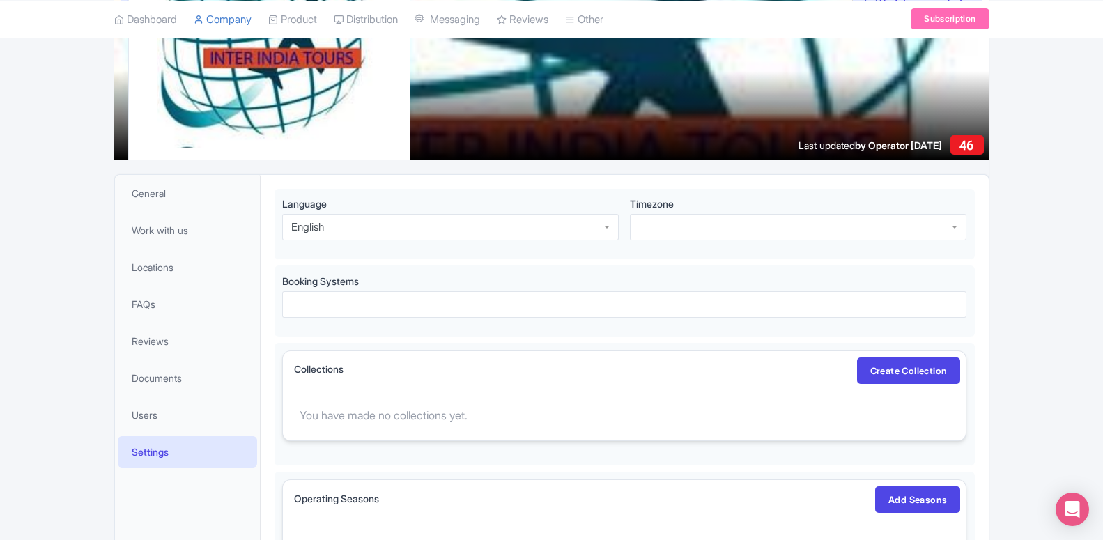
scroll to position [7, 0]
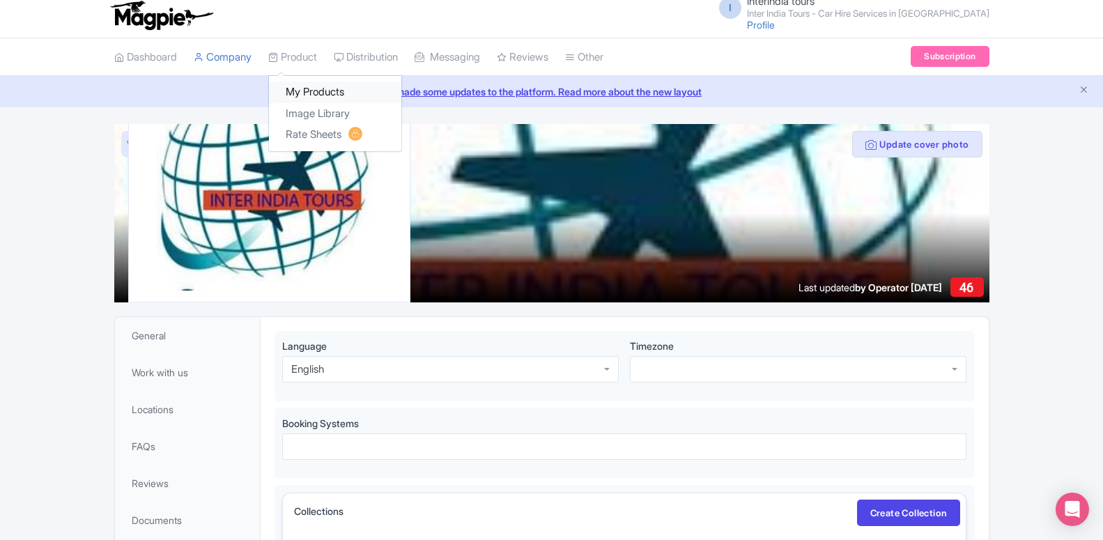
click at [302, 92] on link "My Products" at bounding box center [335, 93] width 132 height 22
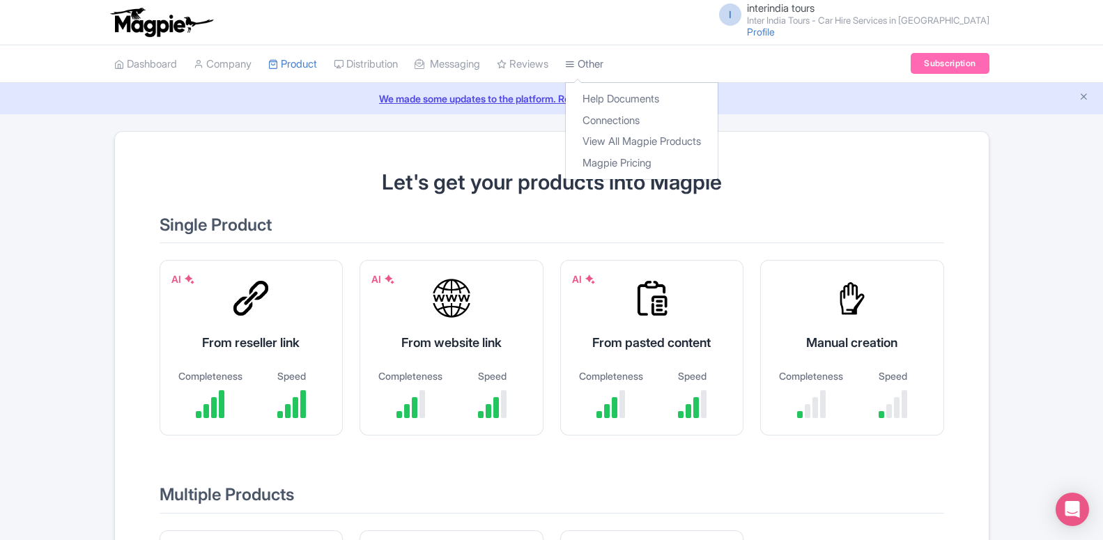
click at [579, 68] on link "Other" at bounding box center [584, 64] width 38 height 38
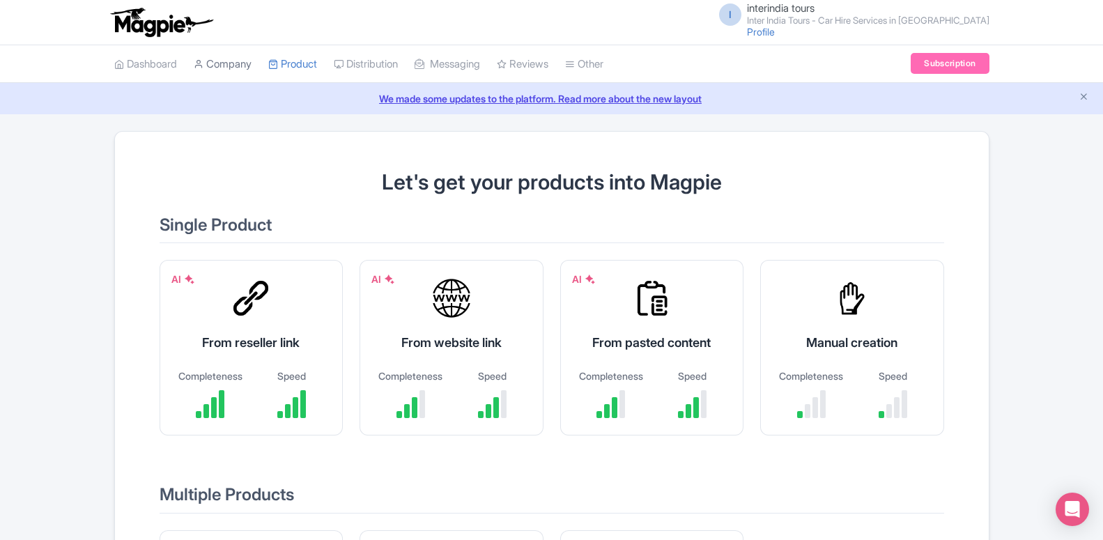
click at [220, 65] on link "Company" at bounding box center [223, 64] width 58 height 38
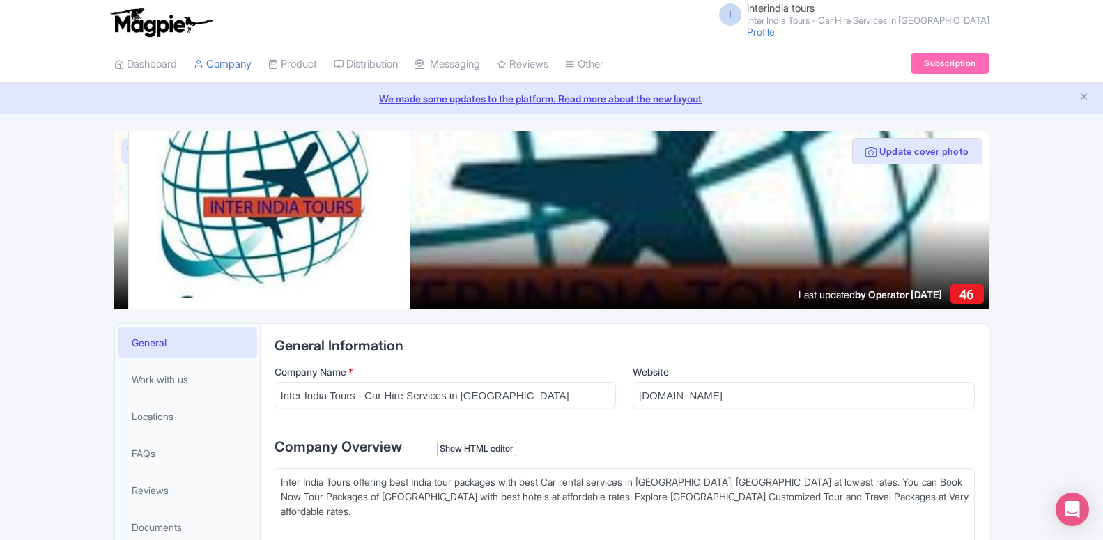
click at [840, 20] on small "Inter India Tours - Car Hire Services in [GEOGRAPHIC_DATA]" at bounding box center [868, 20] width 242 height 9
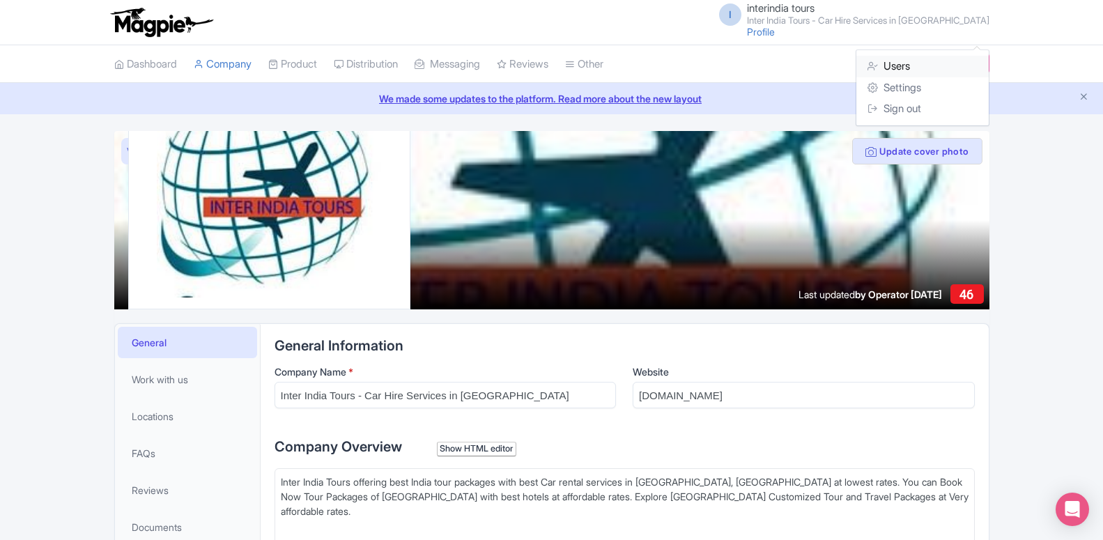
click at [897, 73] on link "Users" at bounding box center [922, 67] width 132 height 22
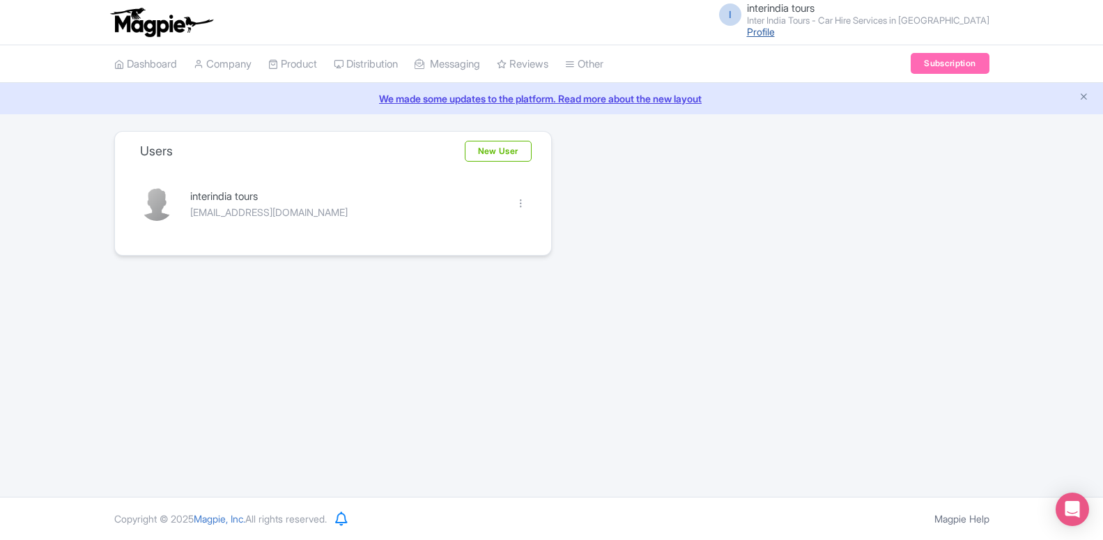
click at [775, 32] on link "Profile" at bounding box center [761, 32] width 28 height 12
